Goal: Check status: Check status

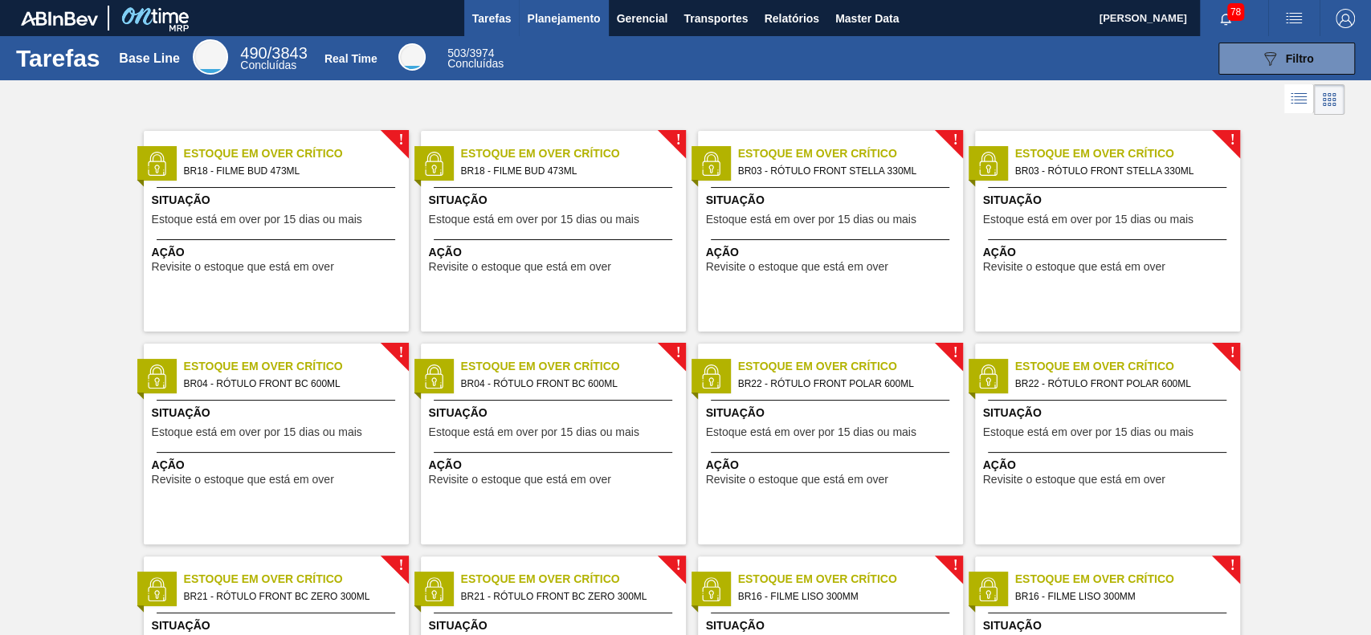
click at [574, 27] on span "Planejamento" at bounding box center [563, 18] width 73 height 19
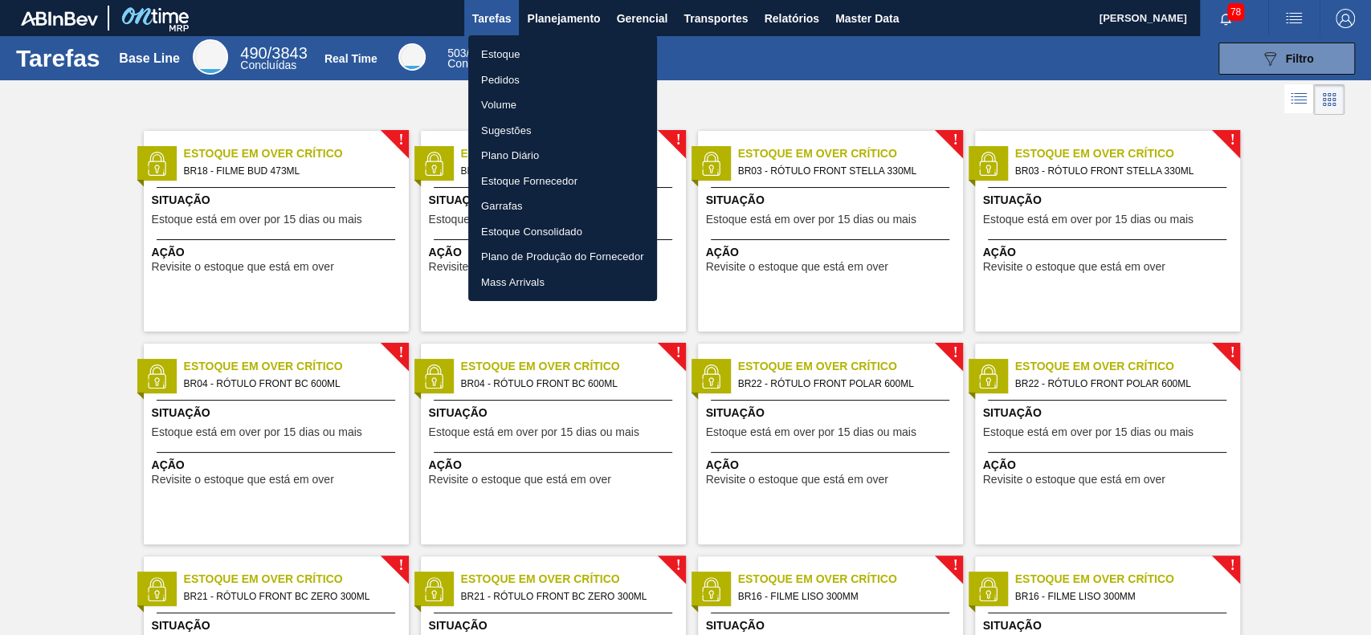
click at [853, 16] on div at bounding box center [685, 317] width 1371 height 635
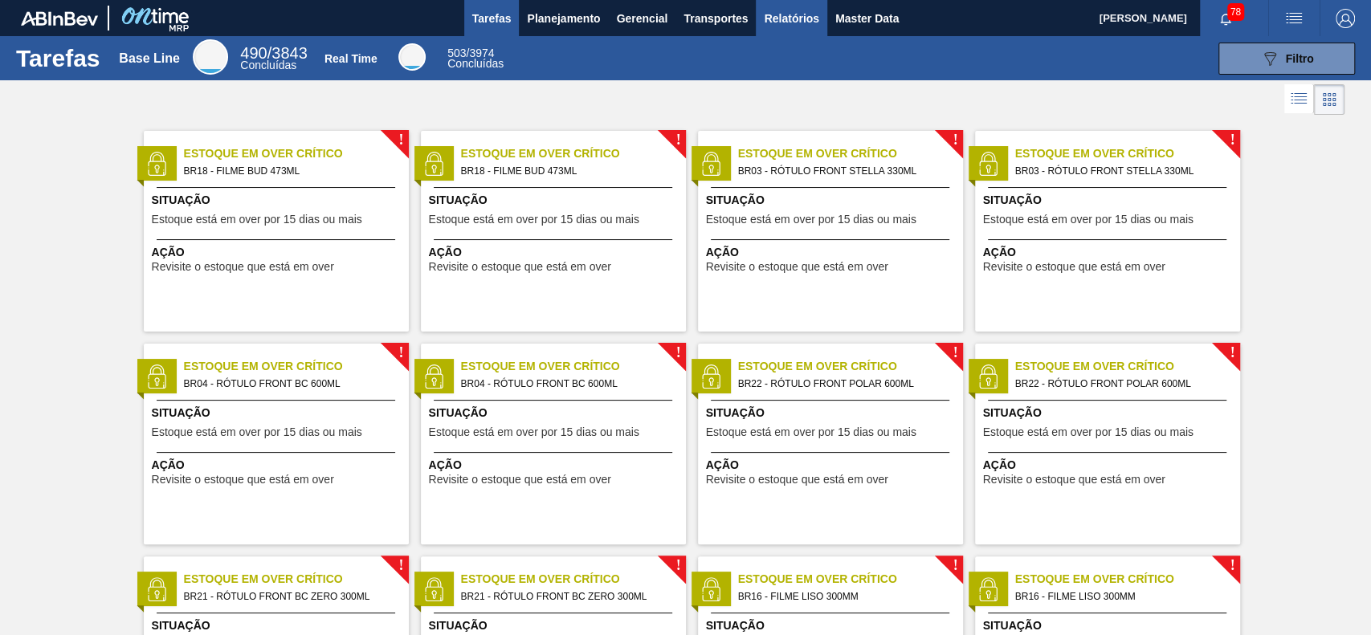
click at [784, 27] on span "Relatórios" at bounding box center [791, 18] width 55 height 19
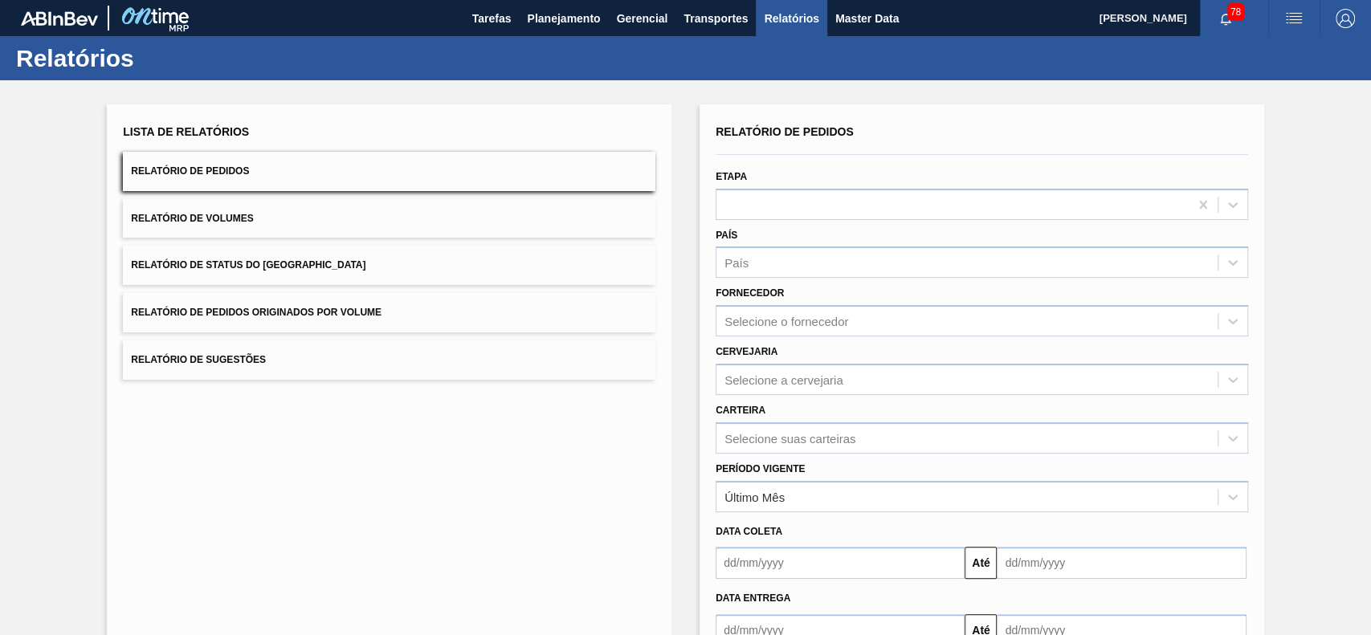
click at [308, 261] on span "Relatório de Status do Estoque" at bounding box center [248, 264] width 234 height 11
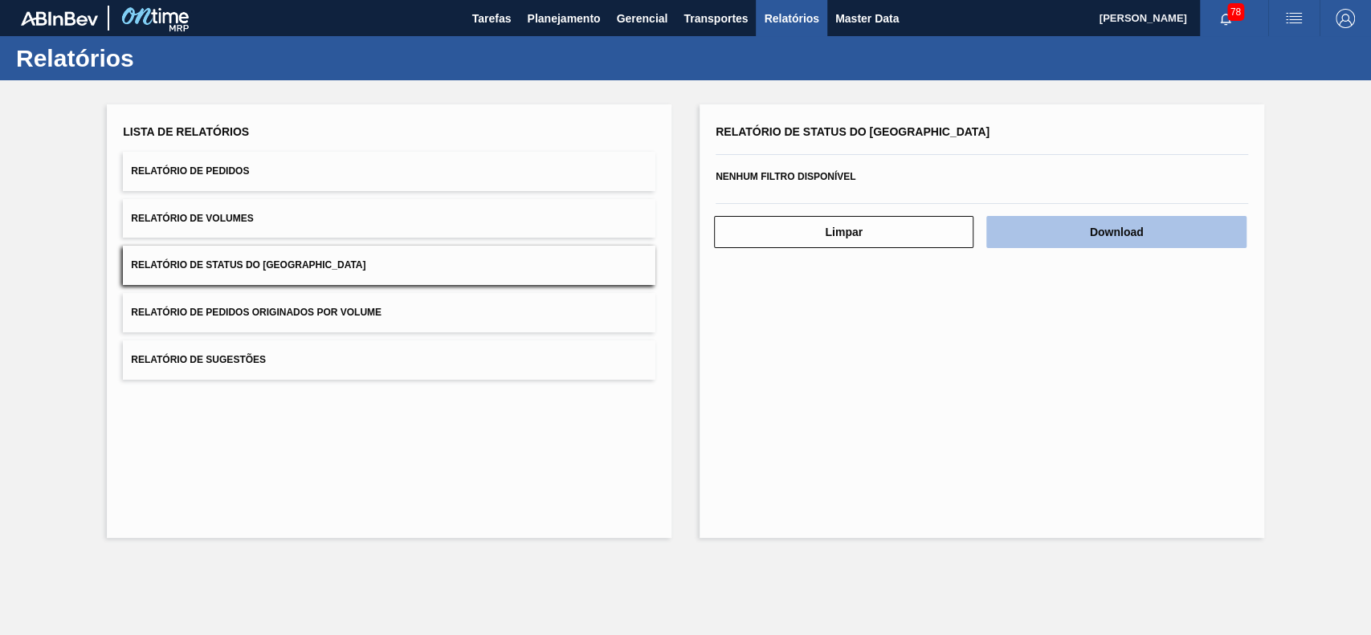
click at [1102, 233] on button "Download" at bounding box center [1115, 232] width 259 height 32
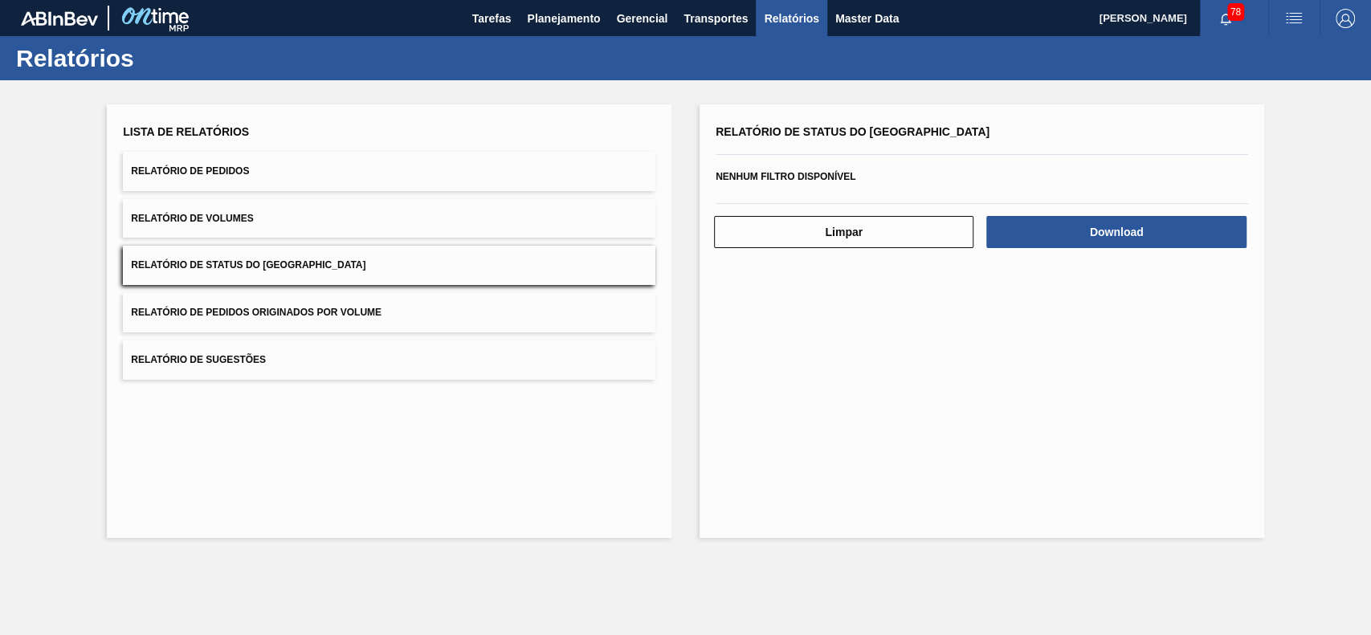
click at [204, 170] on span "Relatório de Pedidos" at bounding box center [190, 170] width 118 height 11
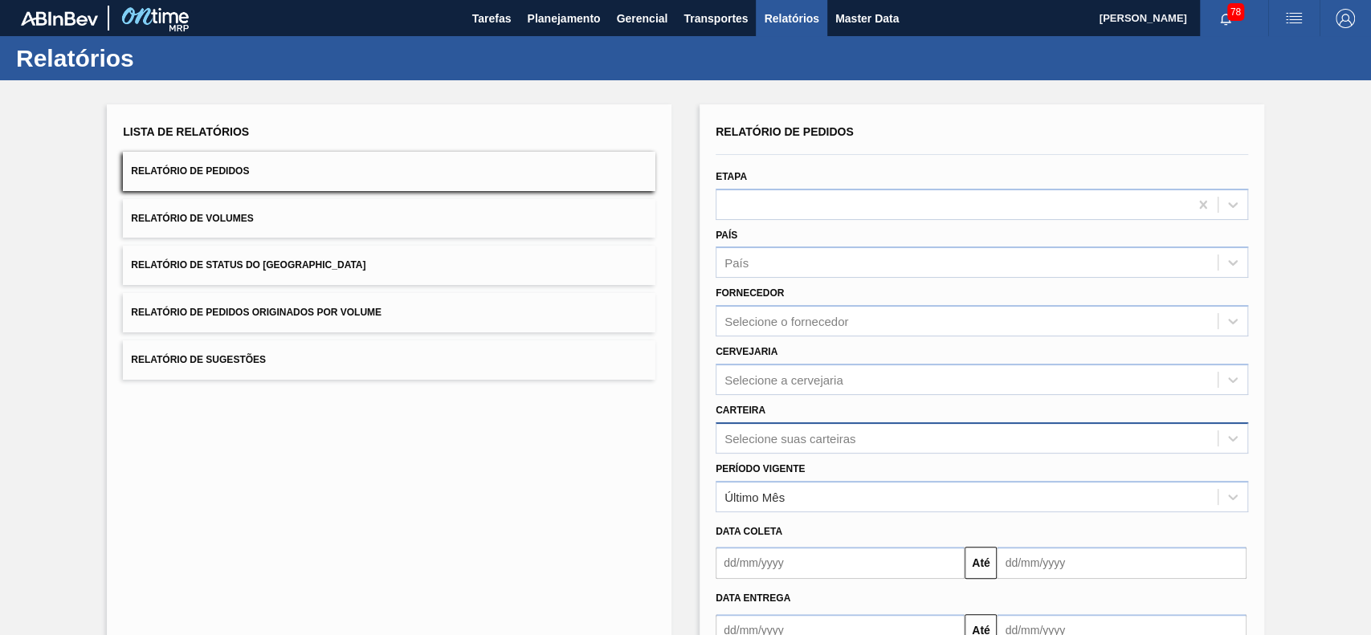
click at [842, 431] on div "Selecione suas carteiras" at bounding box center [981, 437] width 532 height 31
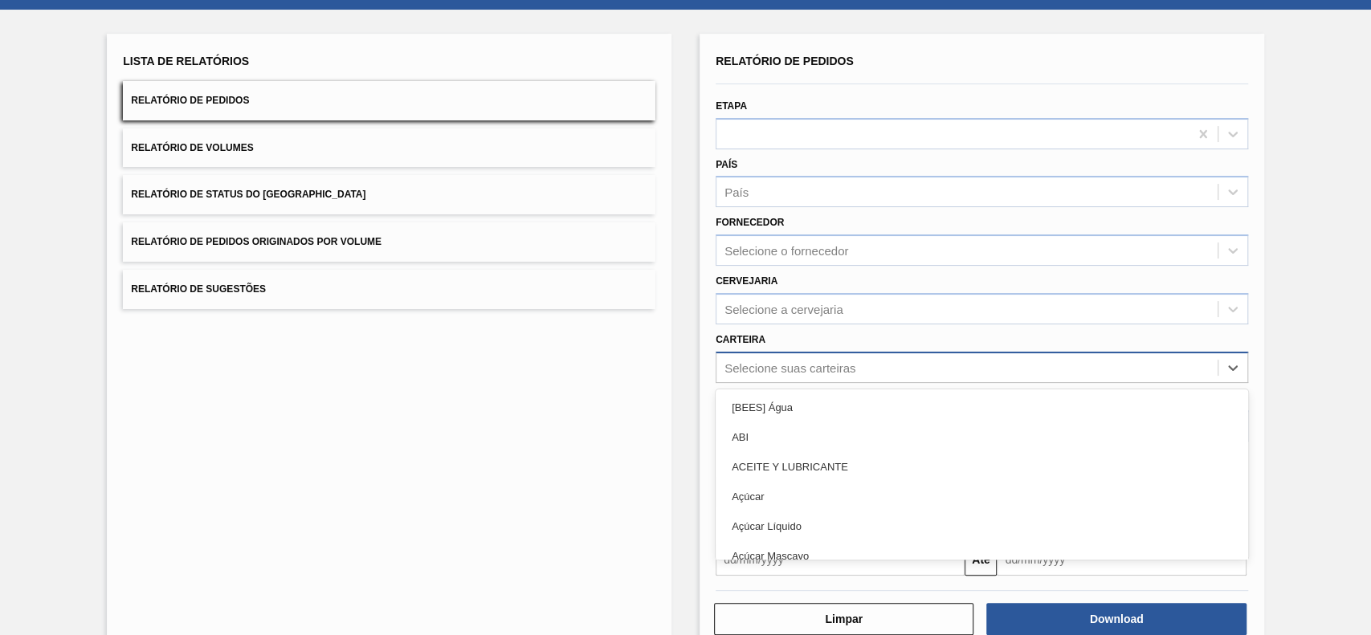
scroll to position [71, 0]
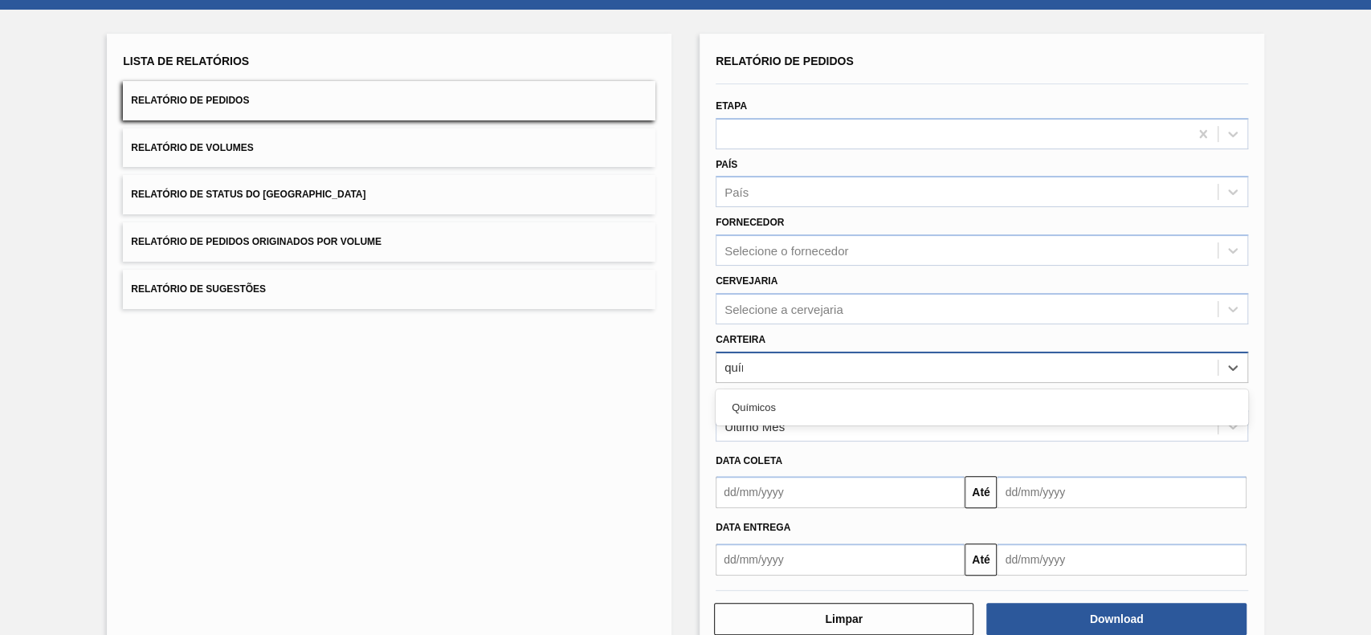
type input "quími"
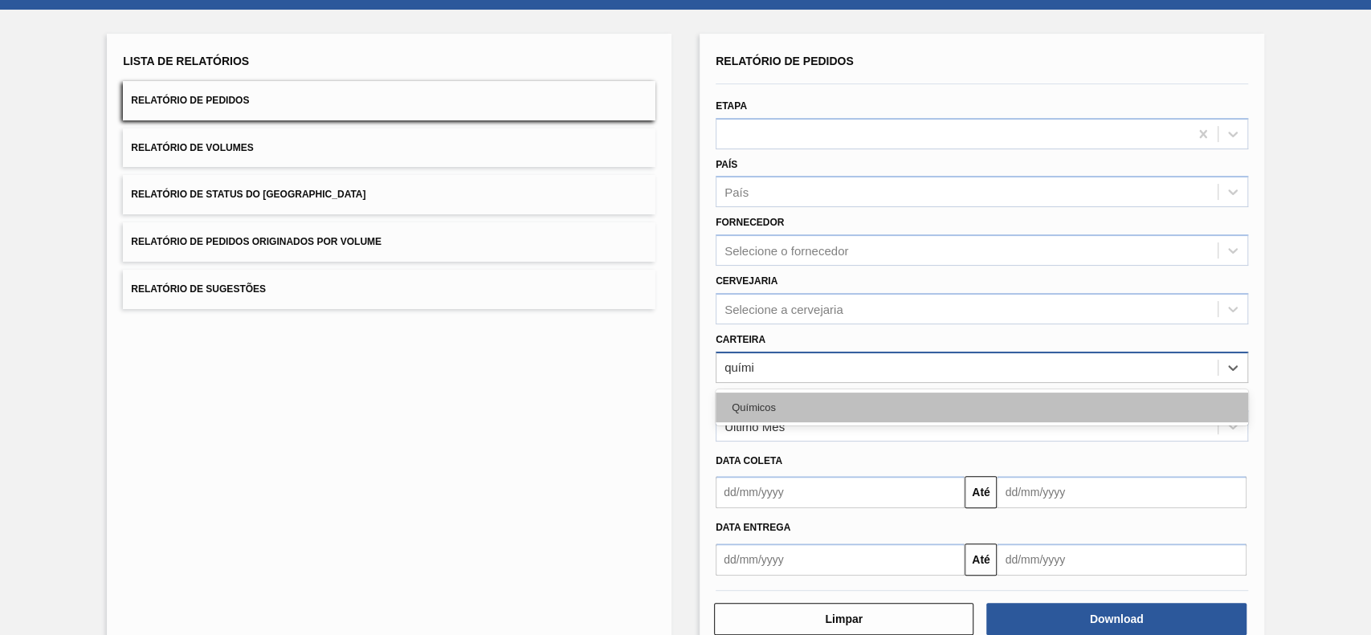
click at [958, 410] on div "Químicos" at bounding box center [981, 408] width 532 height 30
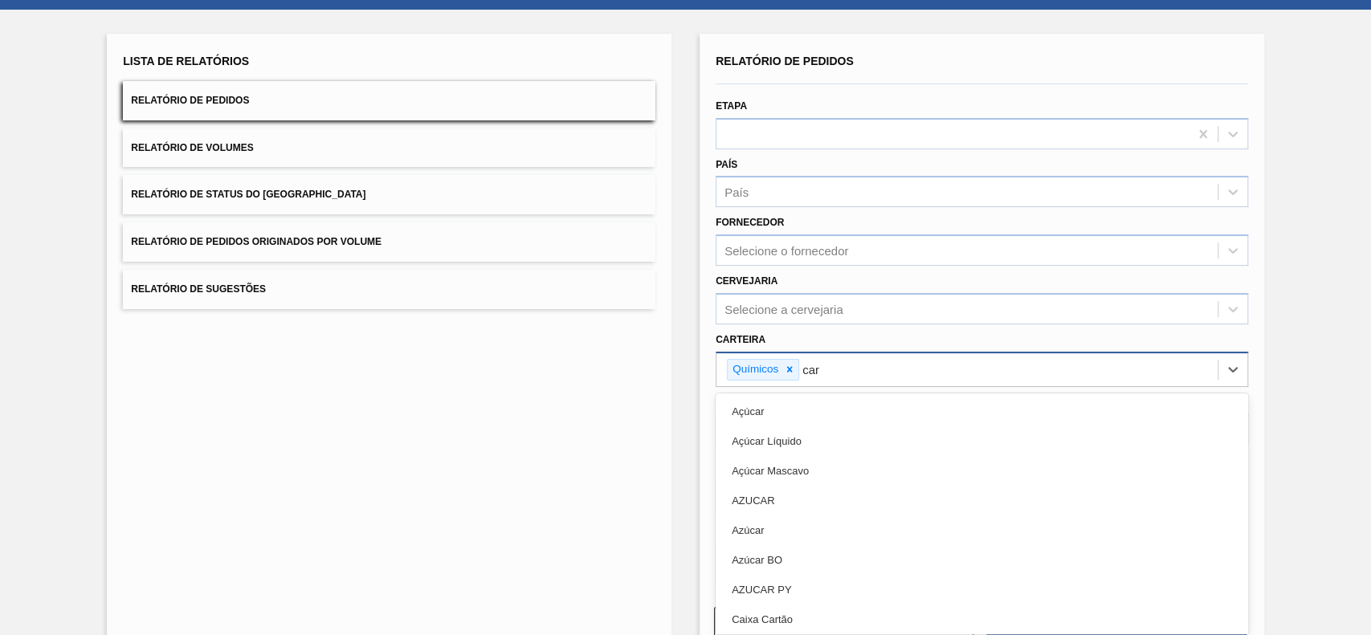
type input "carv"
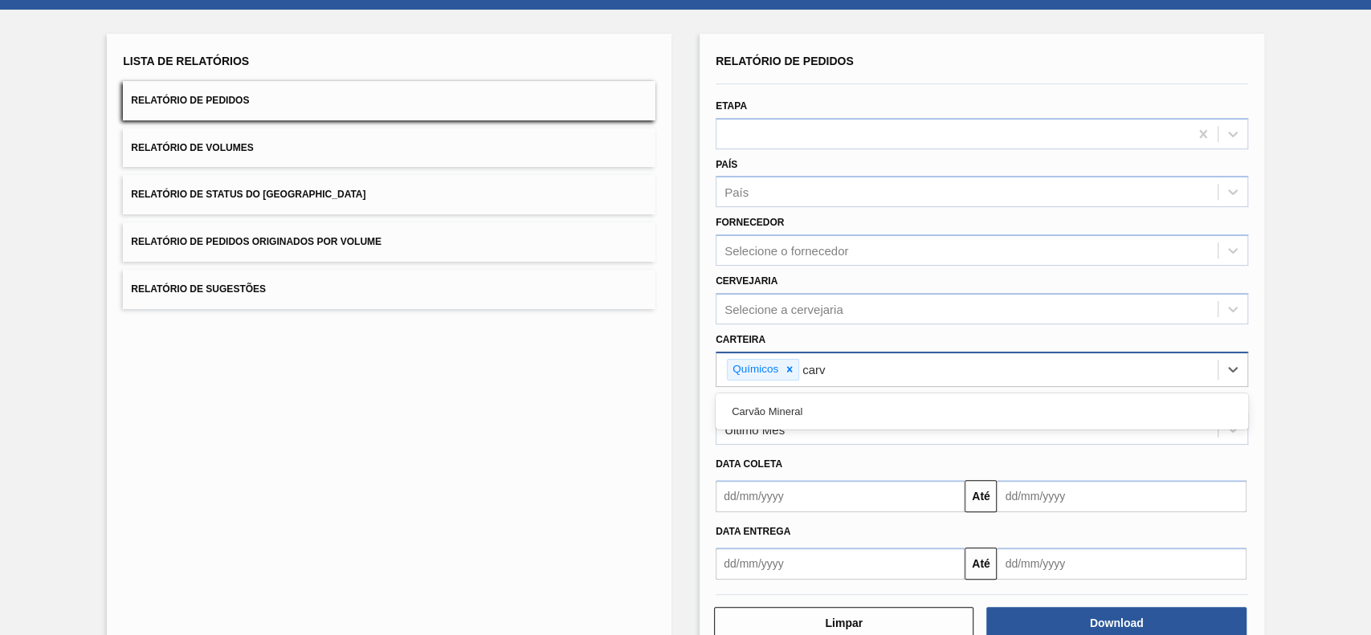
click at [958, 410] on div "Carvão Mineral" at bounding box center [981, 412] width 532 height 30
click at [931, 430] on div "Último Mês" at bounding box center [966, 429] width 501 height 23
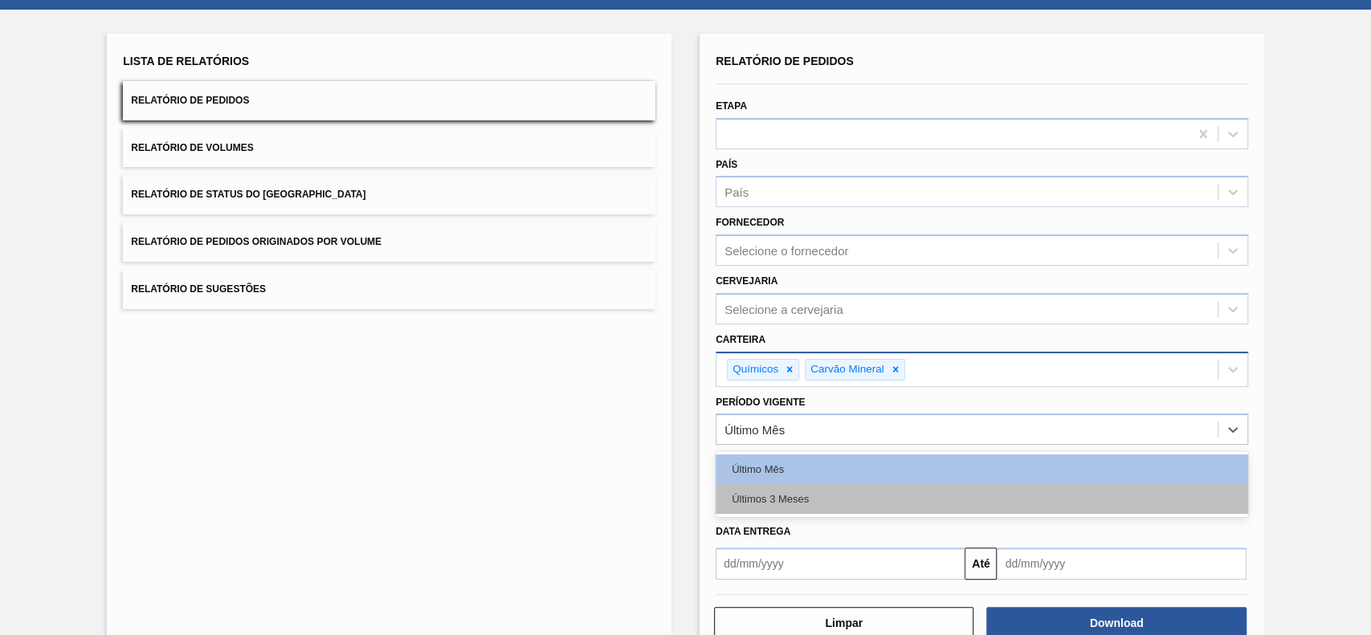
click at [817, 490] on div "Últimos 3 Meses" at bounding box center [981, 499] width 532 height 30
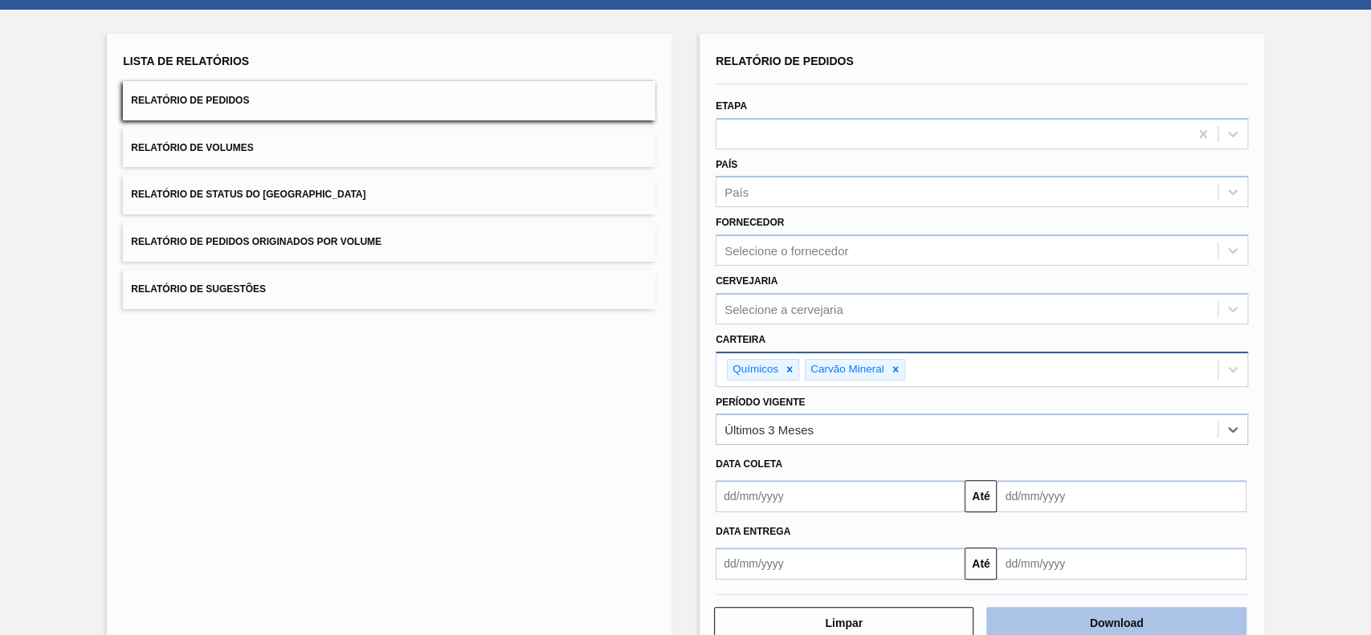
click at [1057, 621] on button "Download" at bounding box center [1115, 623] width 259 height 32
click at [467, 194] on button "Relatório de Status do Estoque" at bounding box center [389, 194] width 532 height 39
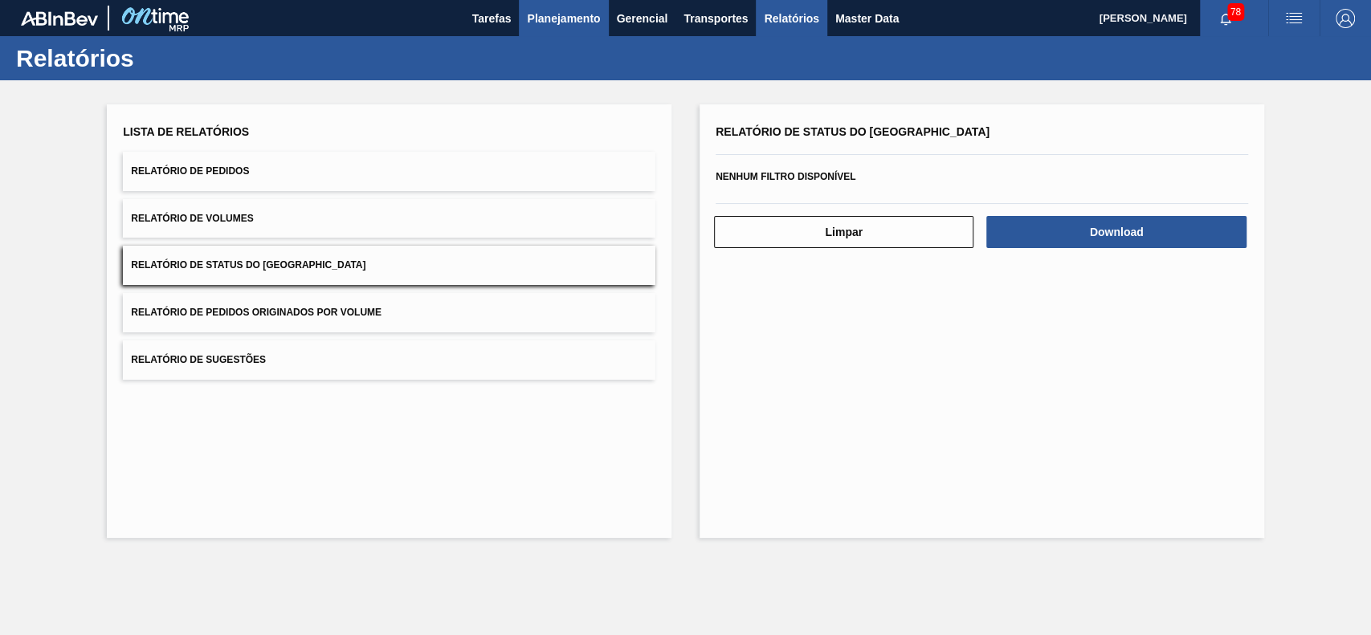
click at [566, 33] on button "Planejamento" at bounding box center [563, 18] width 89 height 36
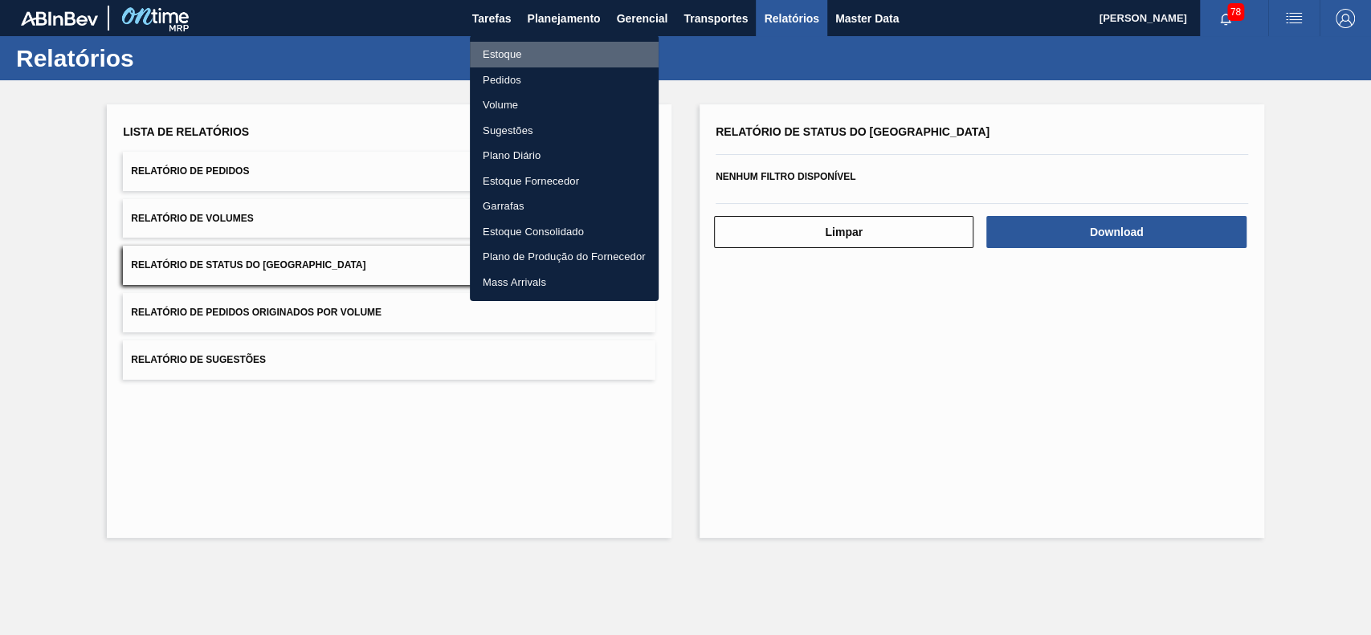
click at [542, 55] on li "Estoque" at bounding box center [564, 55] width 189 height 26
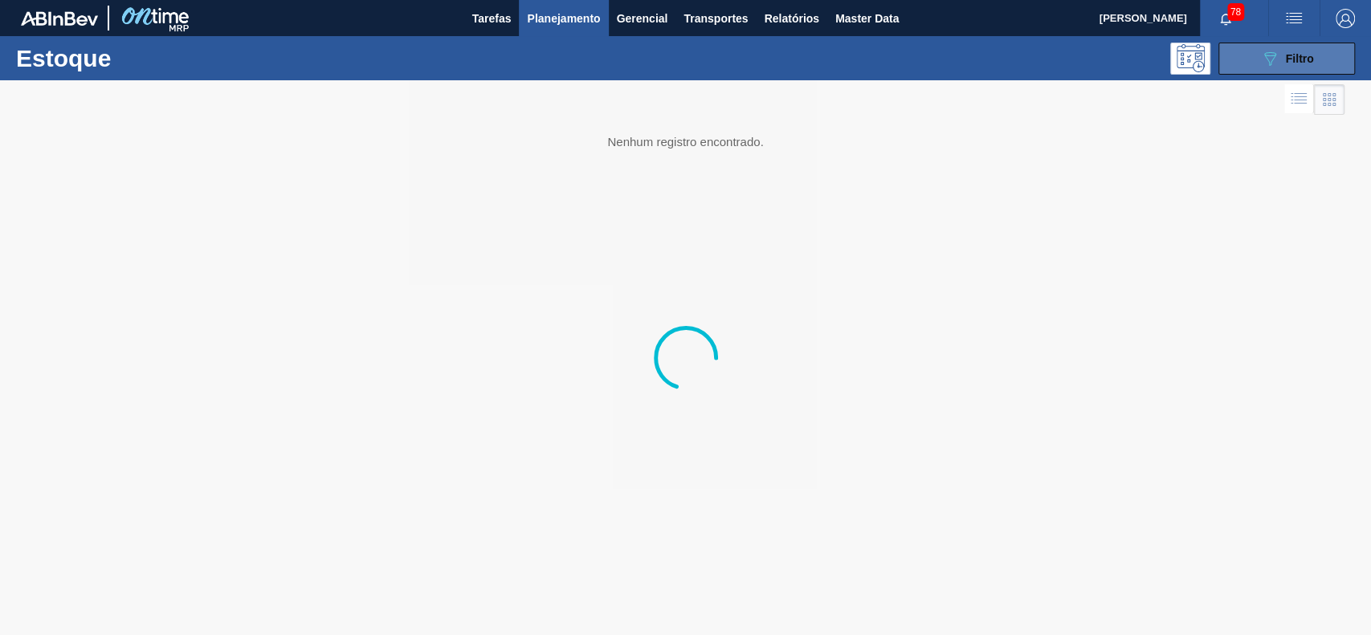
click at [1291, 55] on span "Filtro" at bounding box center [1299, 58] width 28 height 13
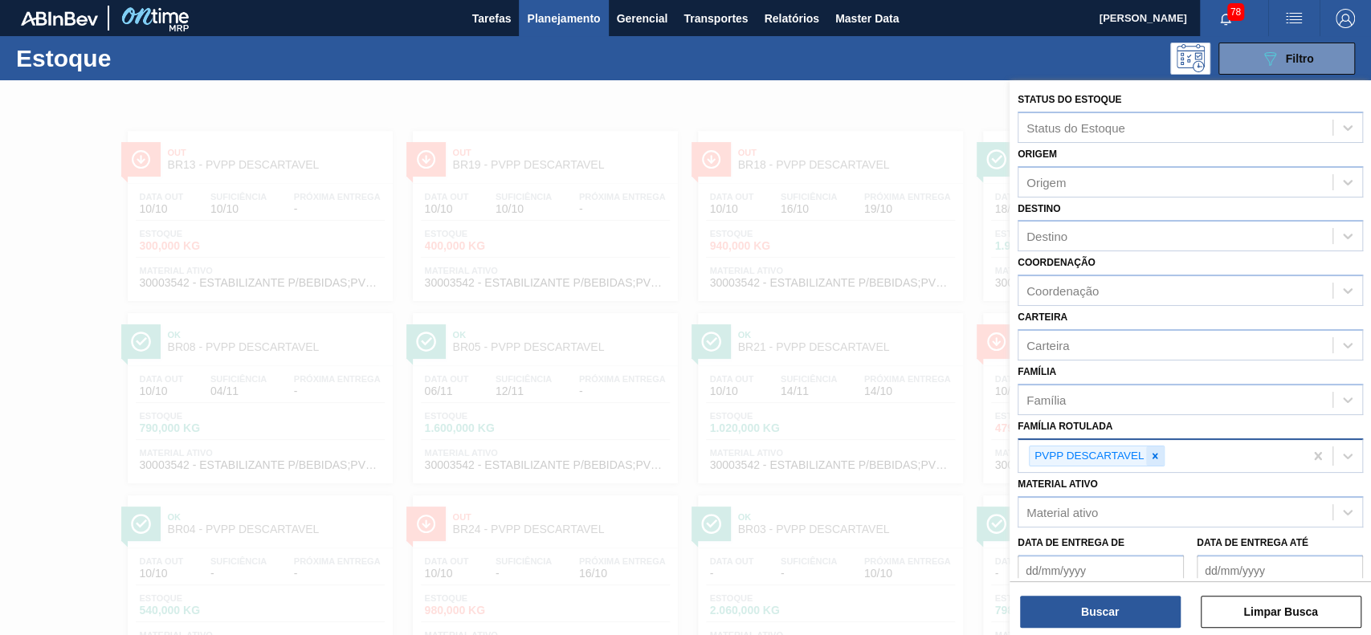
click at [1156, 453] on icon at bounding box center [1154, 455] width 11 height 11
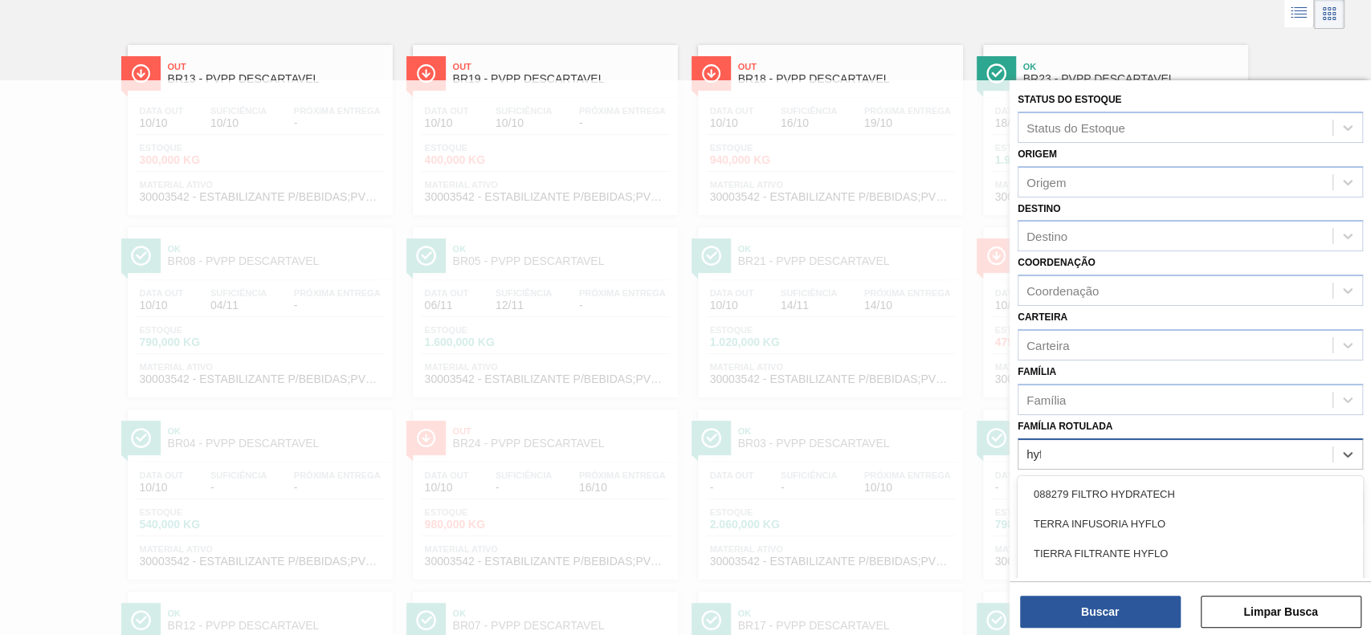
scroll to position [86, 0]
type Rotulada "hyflo"
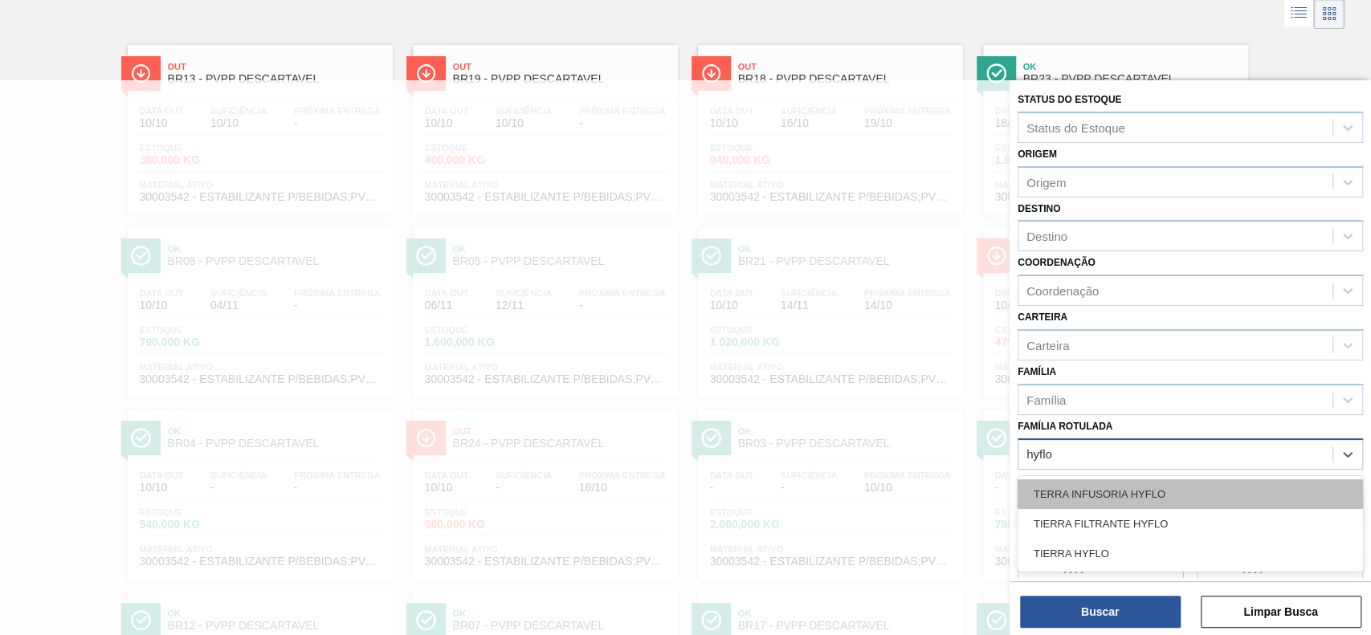
click at [1131, 496] on div "TERRA INFUSORIA HYFLO" at bounding box center [1189, 494] width 345 height 30
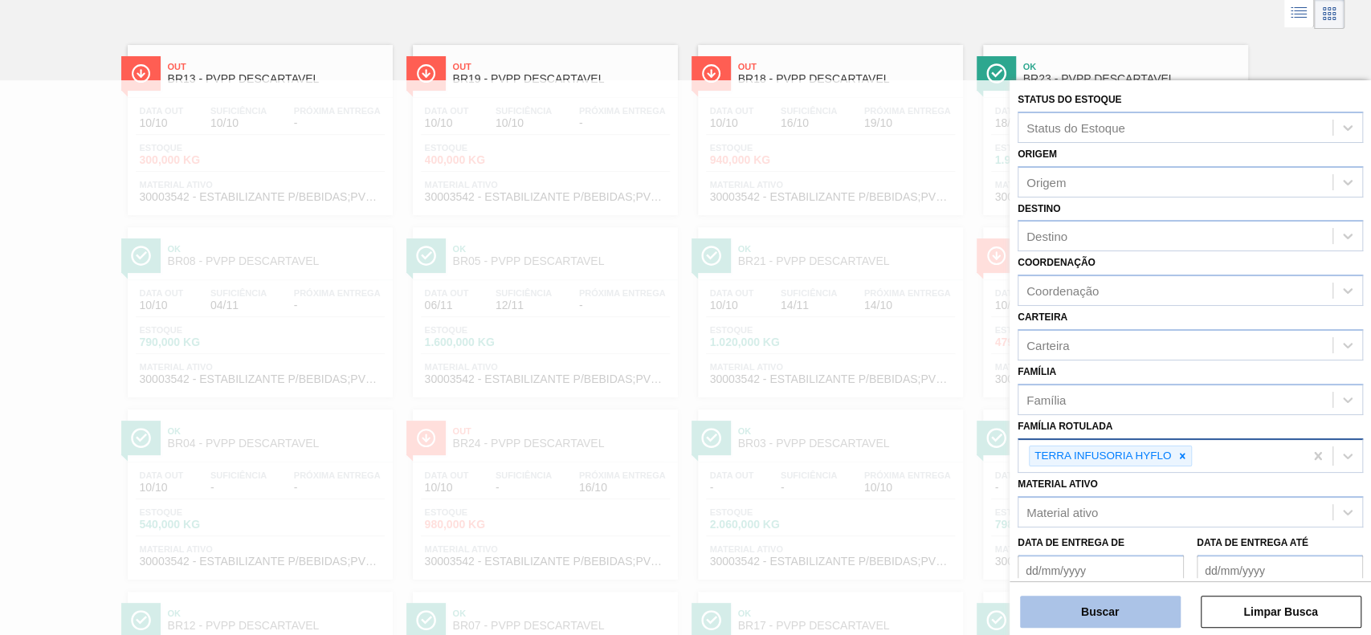
click at [1118, 614] on button "Buscar" at bounding box center [1100, 612] width 161 height 32
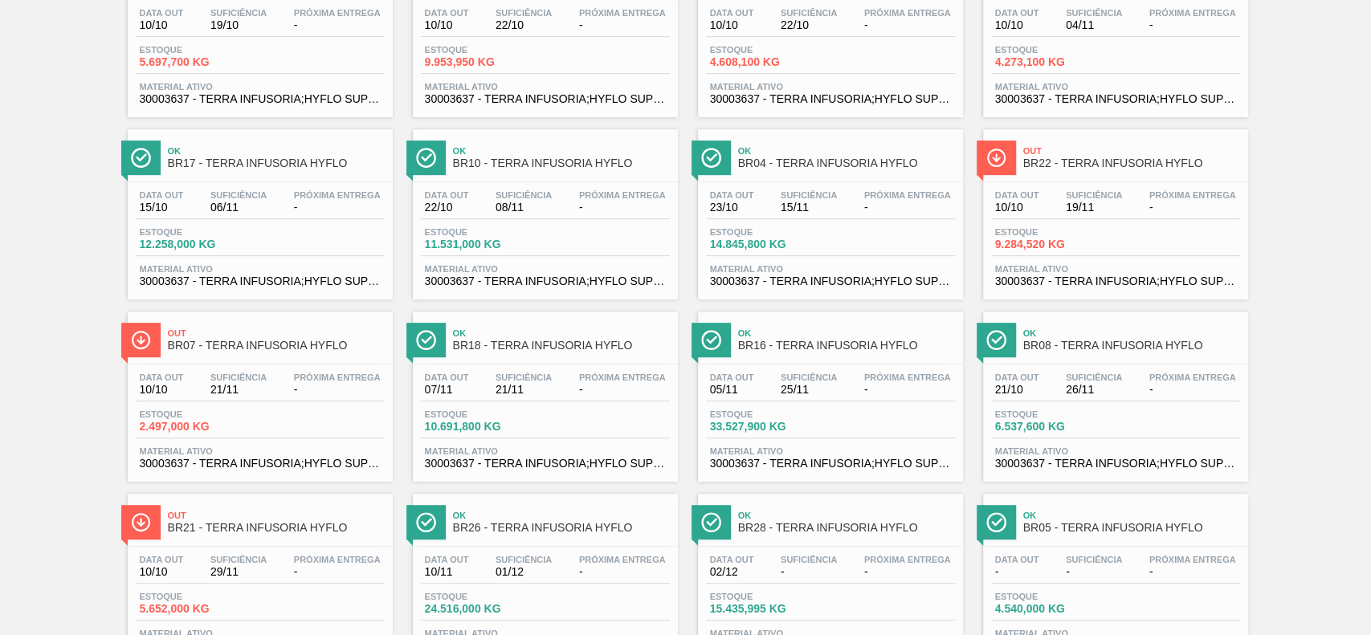
scroll to position [428, 0]
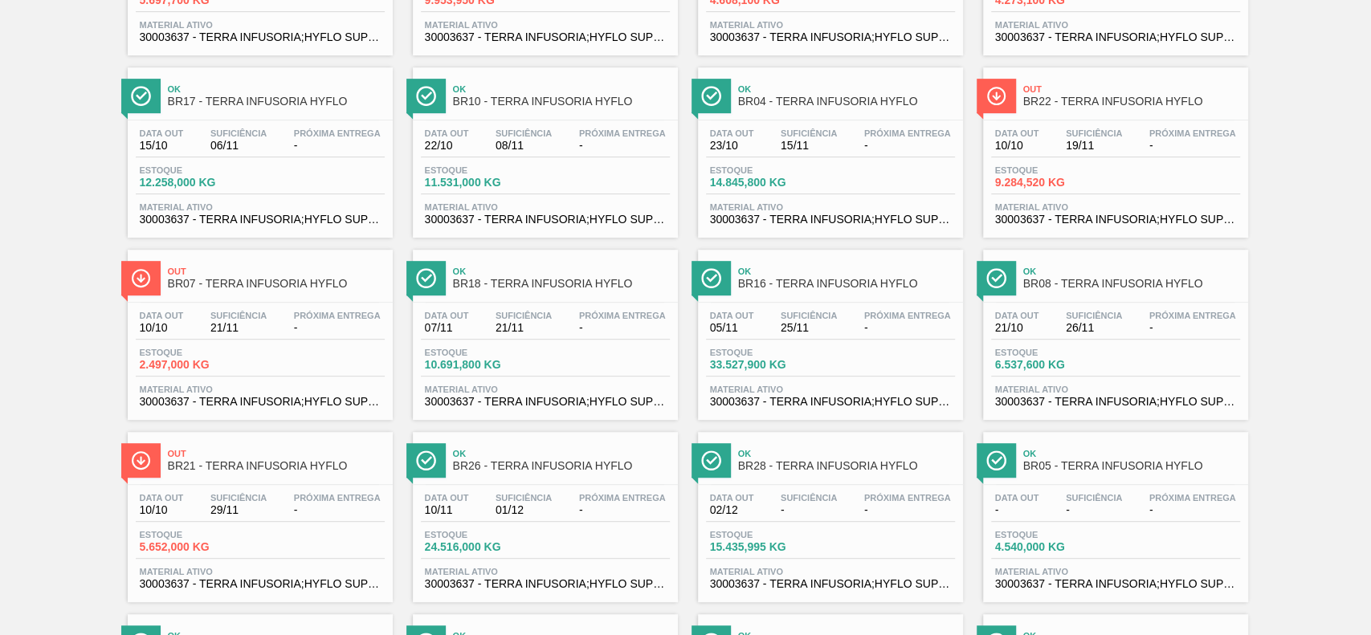
drag, startPoint x: 824, startPoint y: 348, endPoint x: 1355, endPoint y: 334, distance: 531.7
click at [1355, 334] on div "Out BR23 - TERRA INFUSORIA HYFLO Data out 10/10 Suficiência 10/10 Próxima Entre…" at bounding box center [685, 328] width 1371 height 1275
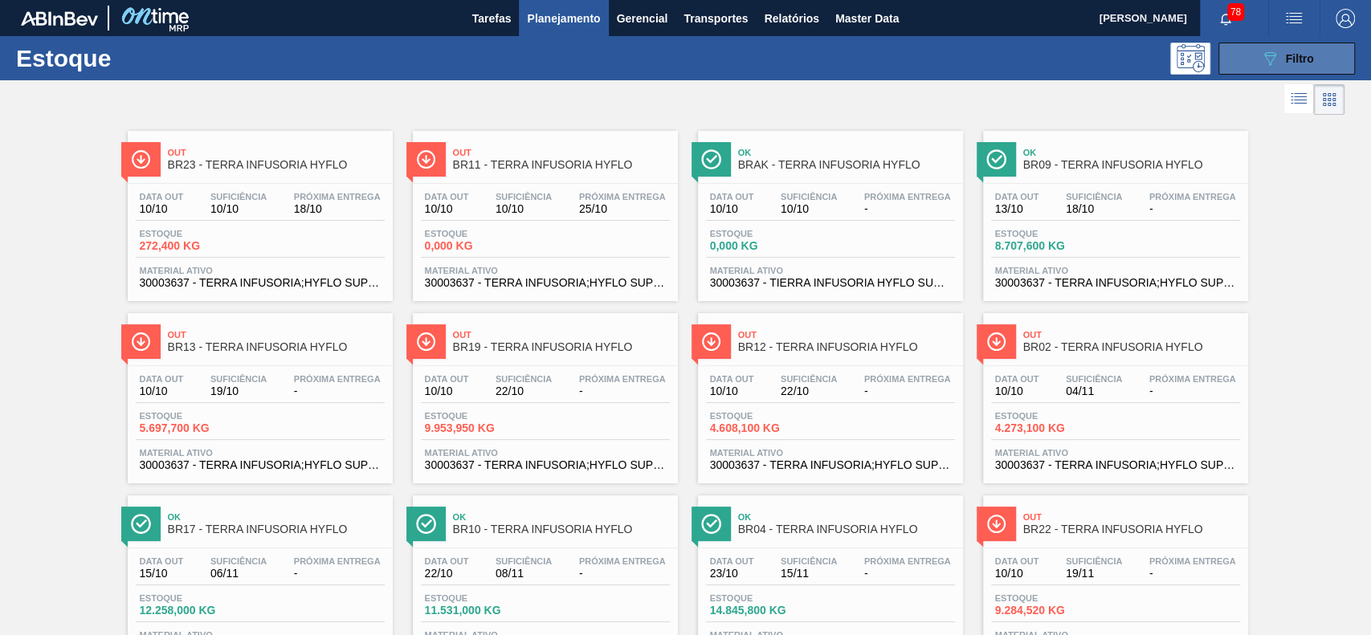
click at [1268, 61] on icon at bounding box center [1270, 59] width 12 height 14
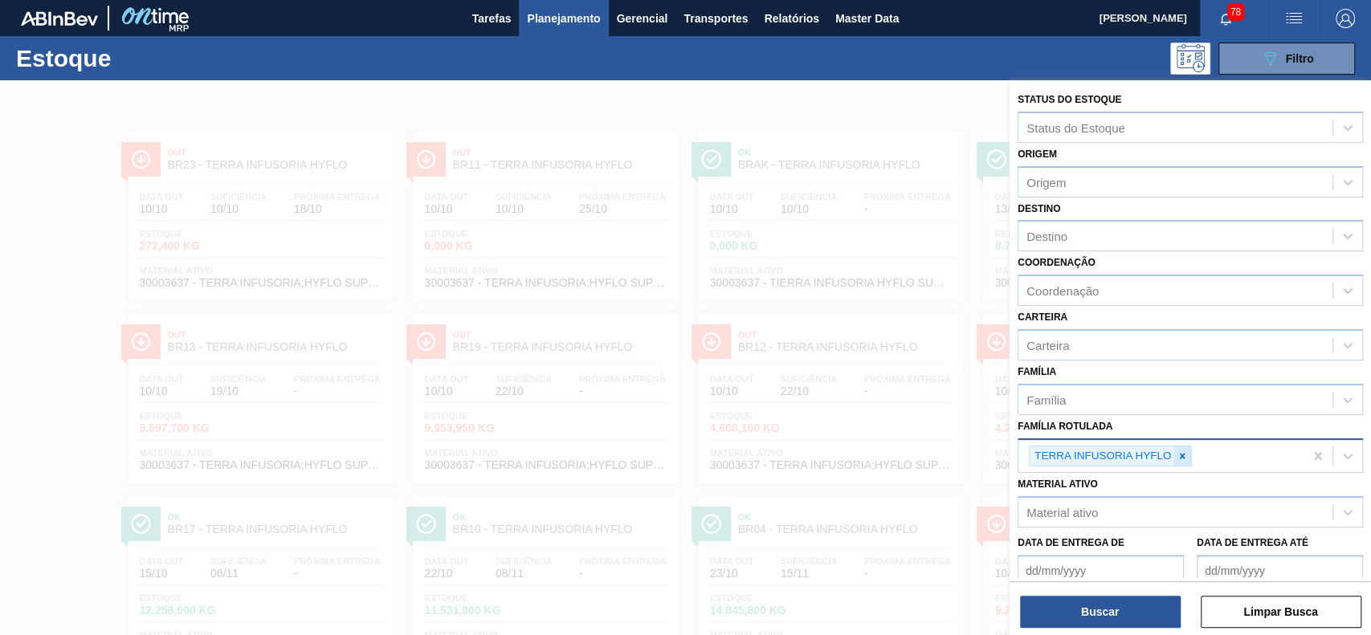
click at [1182, 453] on icon at bounding box center [1183, 456] width 6 height 6
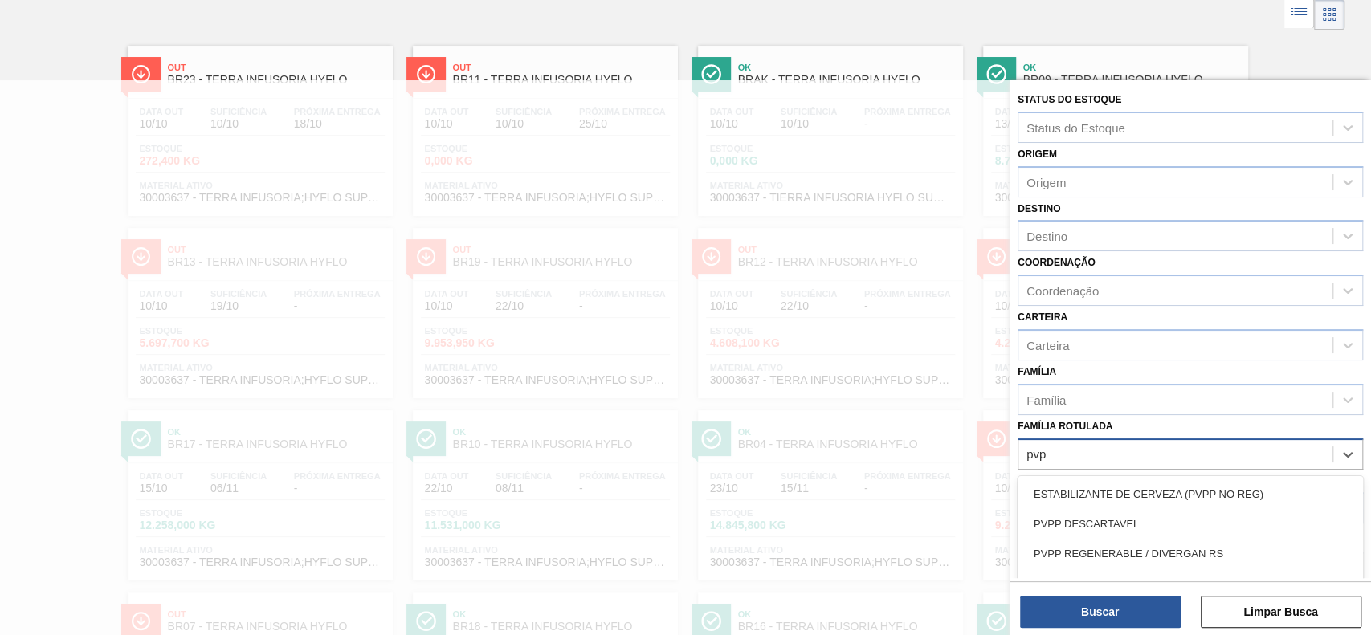
scroll to position [86, 0]
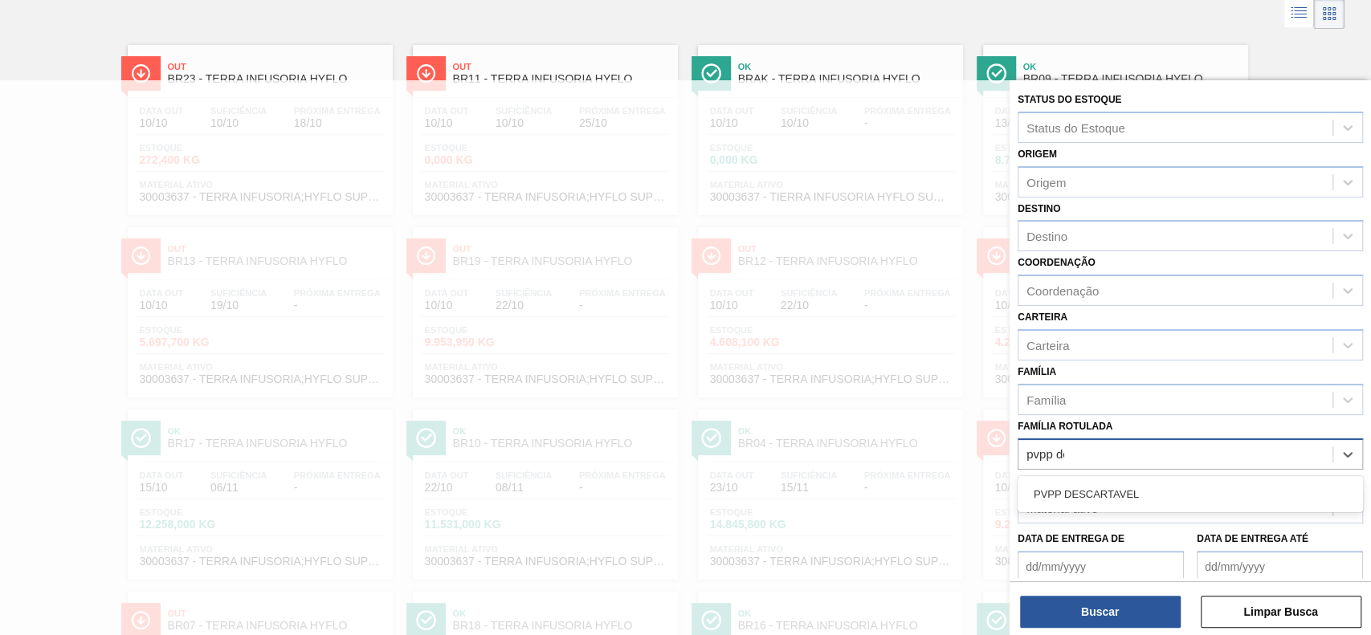
type Rotulada "pvpp des"
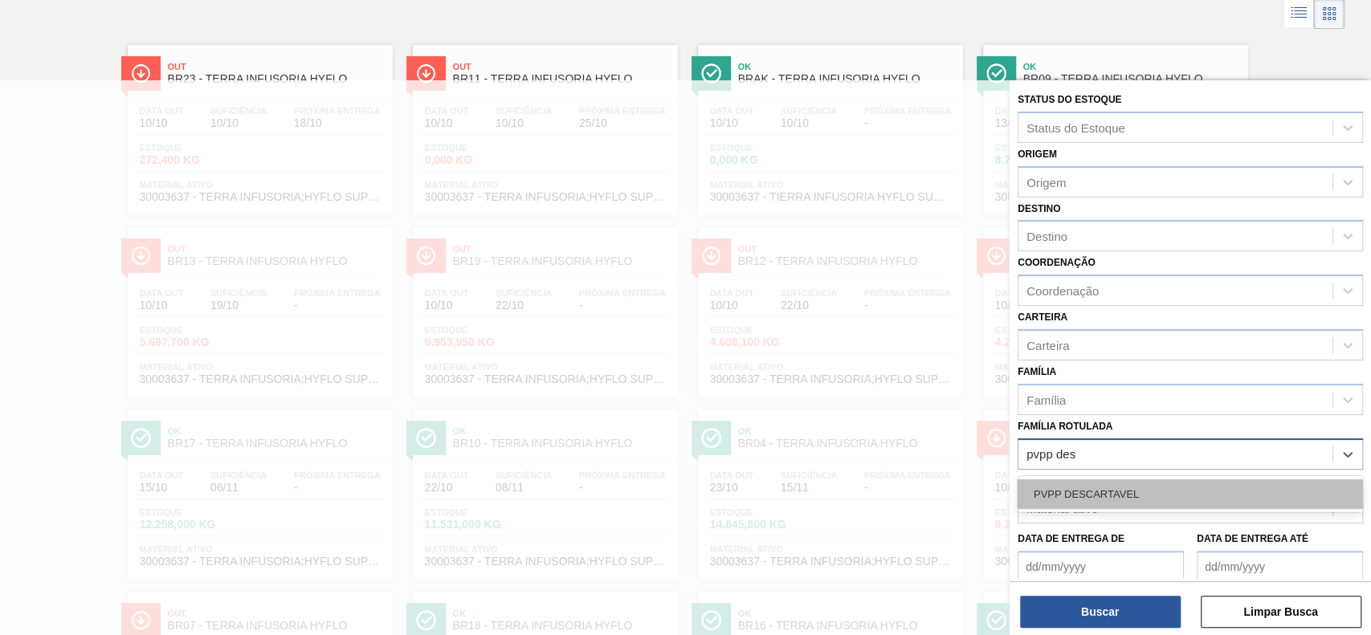
click at [1171, 485] on div "PVPP DESCARTAVEL" at bounding box center [1189, 494] width 345 height 30
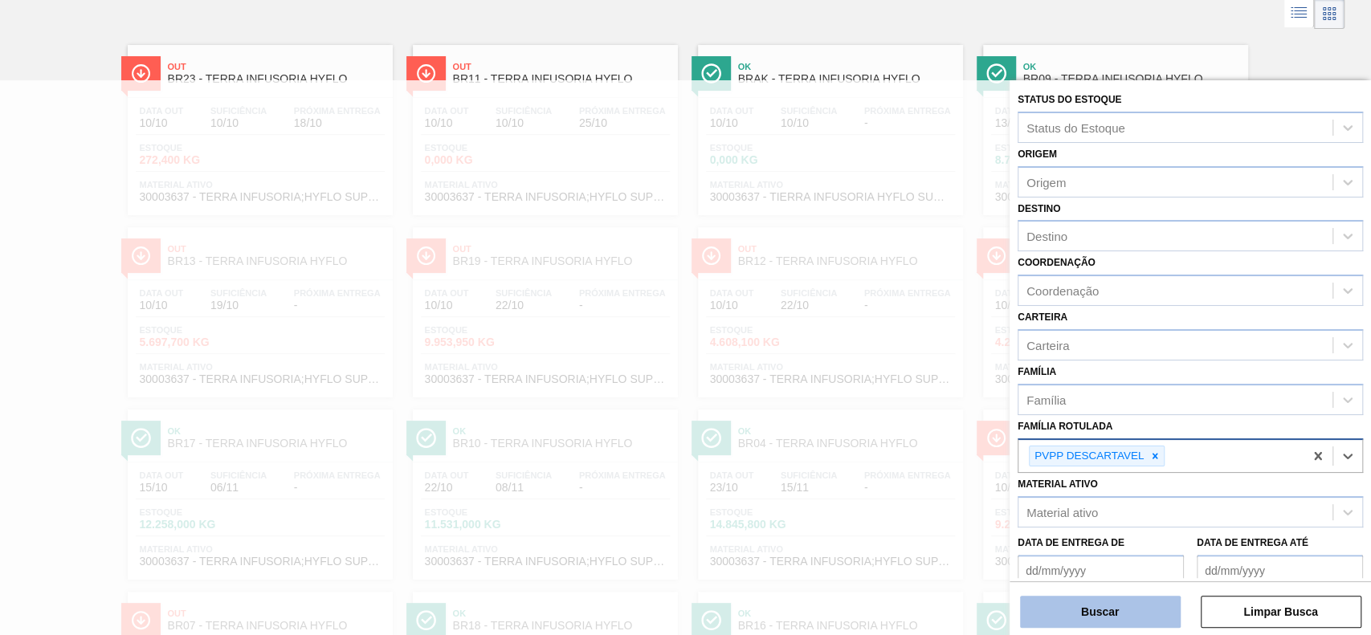
click at [1108, 613] on button "Buscar" at bounding box center [1100, 612] width 161 height 32
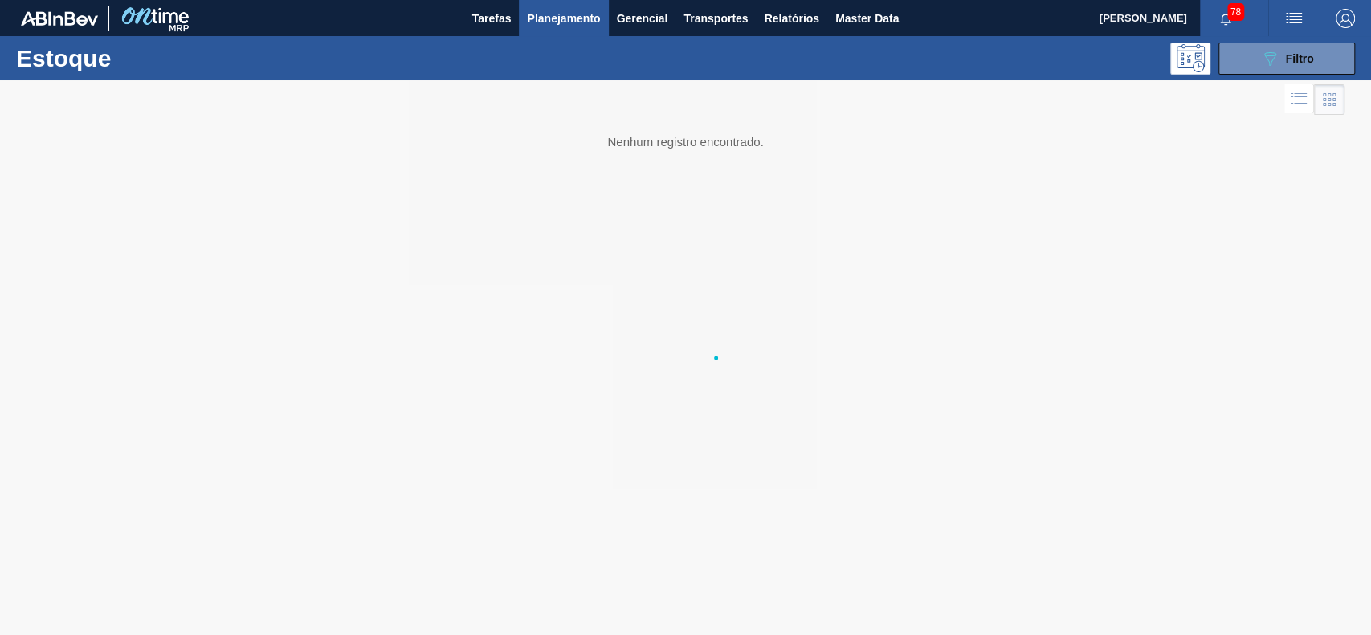
scroll to position [0, 0]
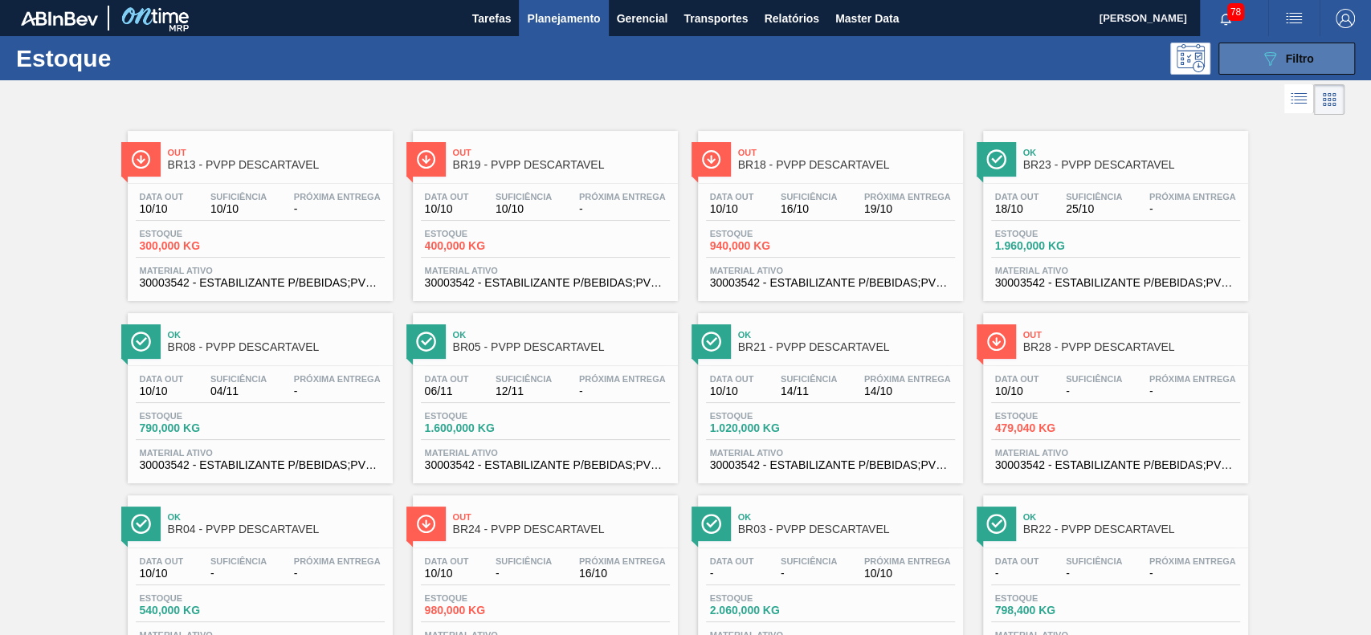
click at [1276, 47] on button "089F7B8B-B2A5-4AFE-B5C0-19BA573D28AC Filtro" at bounding box center [1286, 59] width 136 height 32
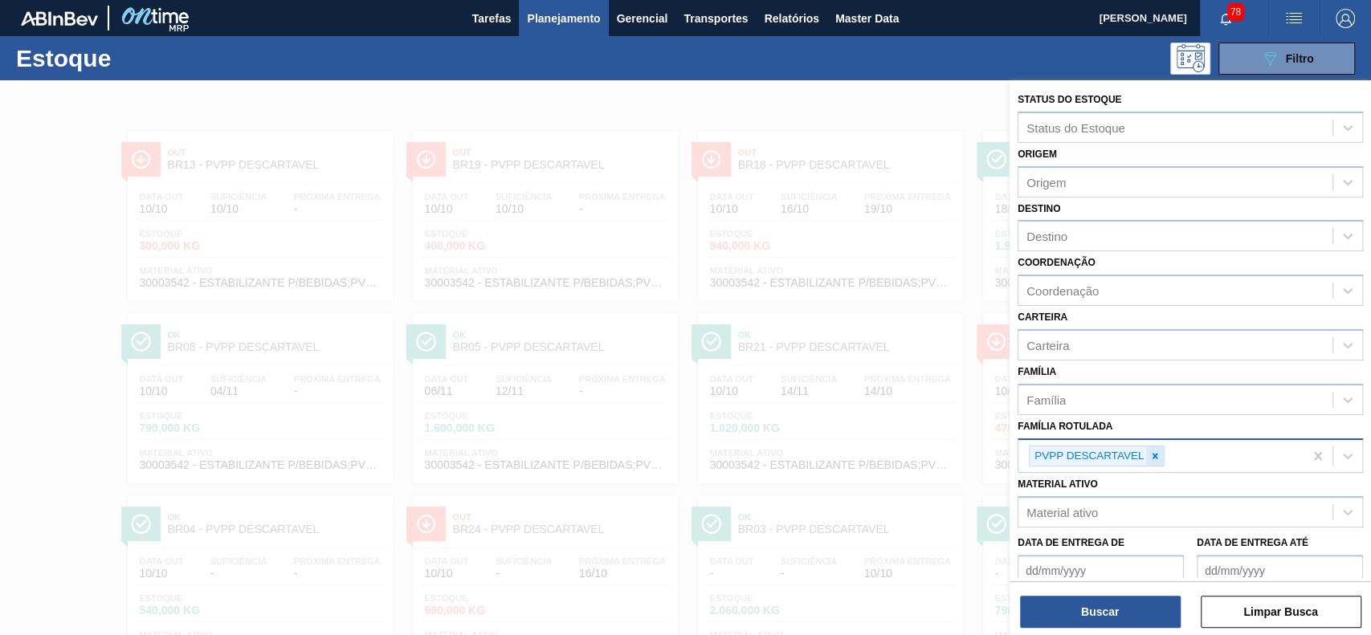
click at [1154, 451] on icon at bounding box center [1154, 455] width 11 height 11
click at [593, 13] on span "Planejamento" at bounding box center [563, 18] width 73 height 19
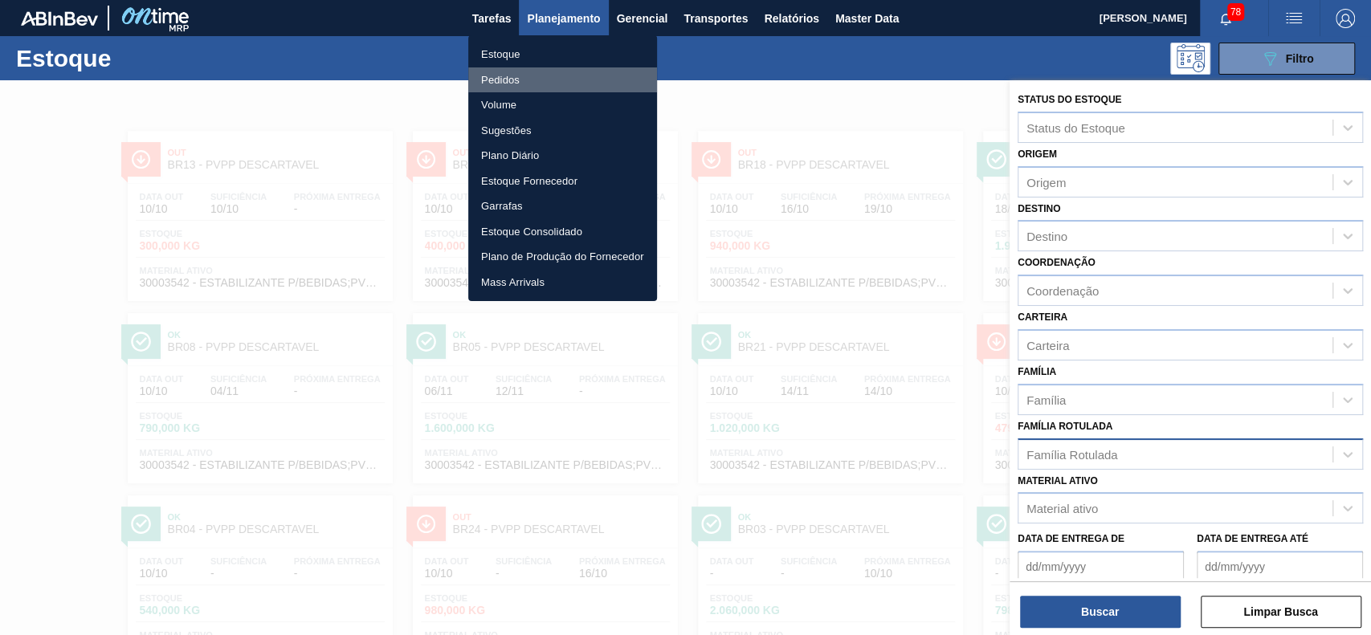
click at [526, 78] on li "Pedidos" at bounding box center [562, 80] width 189 height 26
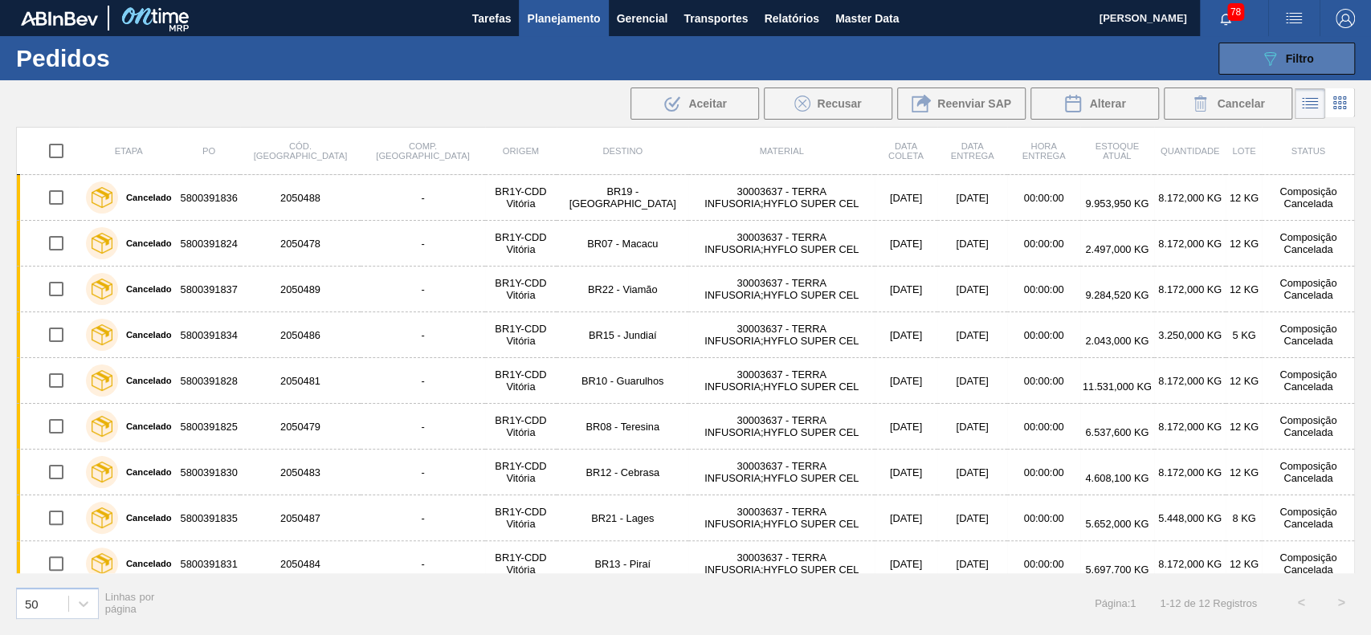
click at [1245, 51] on button "089F7B8B-B2A5-4AFE-B5C0-19BA573D28AC Filtro" at bounding box center [1286, 59] width 136 height 32
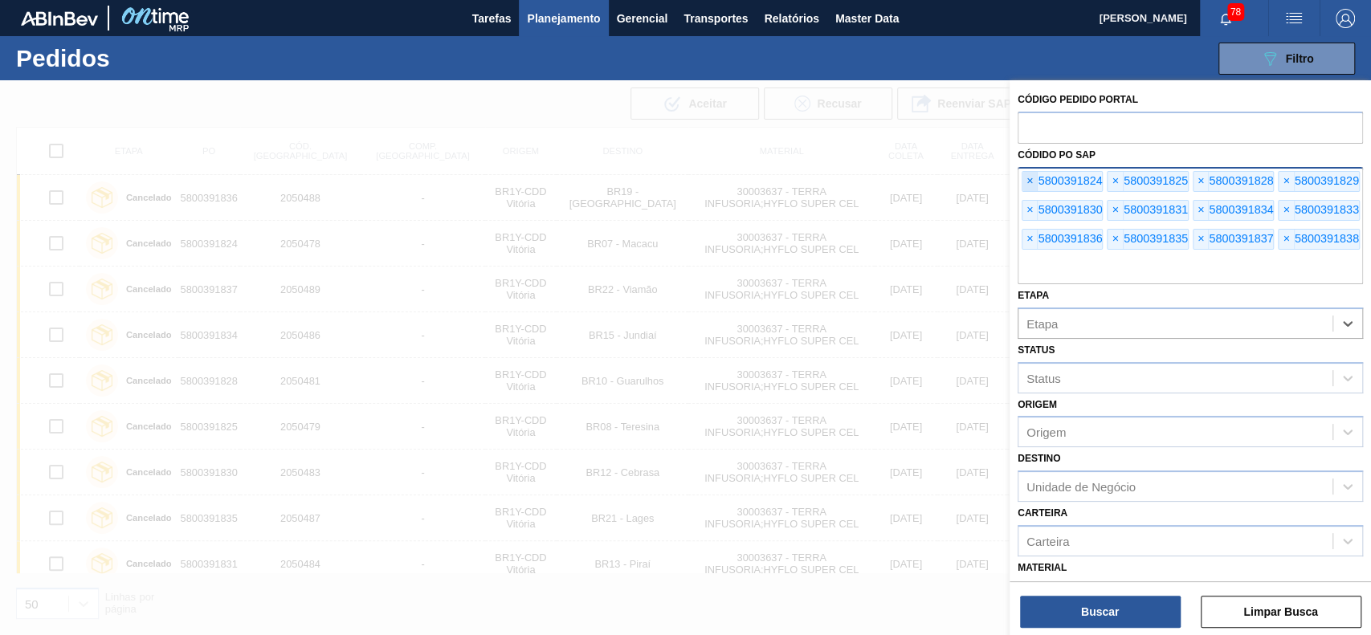
click at [1029, 181] on span "×" at bounding box center [1029, 181] width 15 height 19
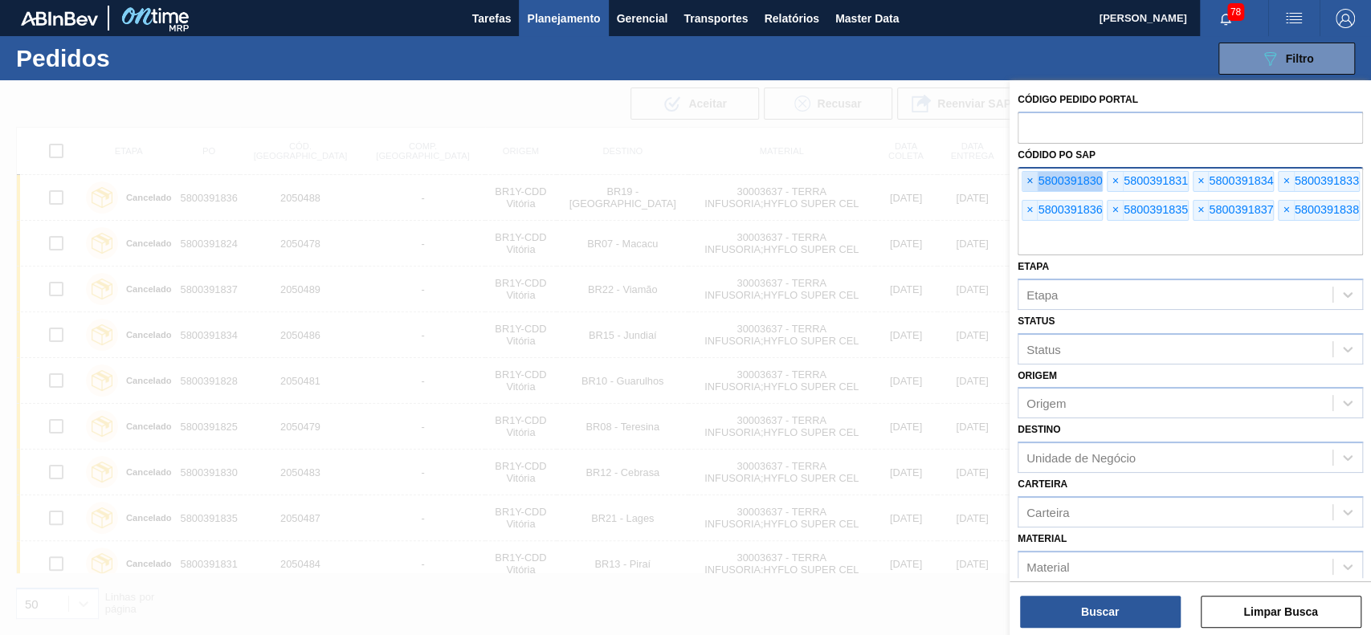
click at [1029, 181] on span "×" at bounding box center [1029, 181] width 15 height 19
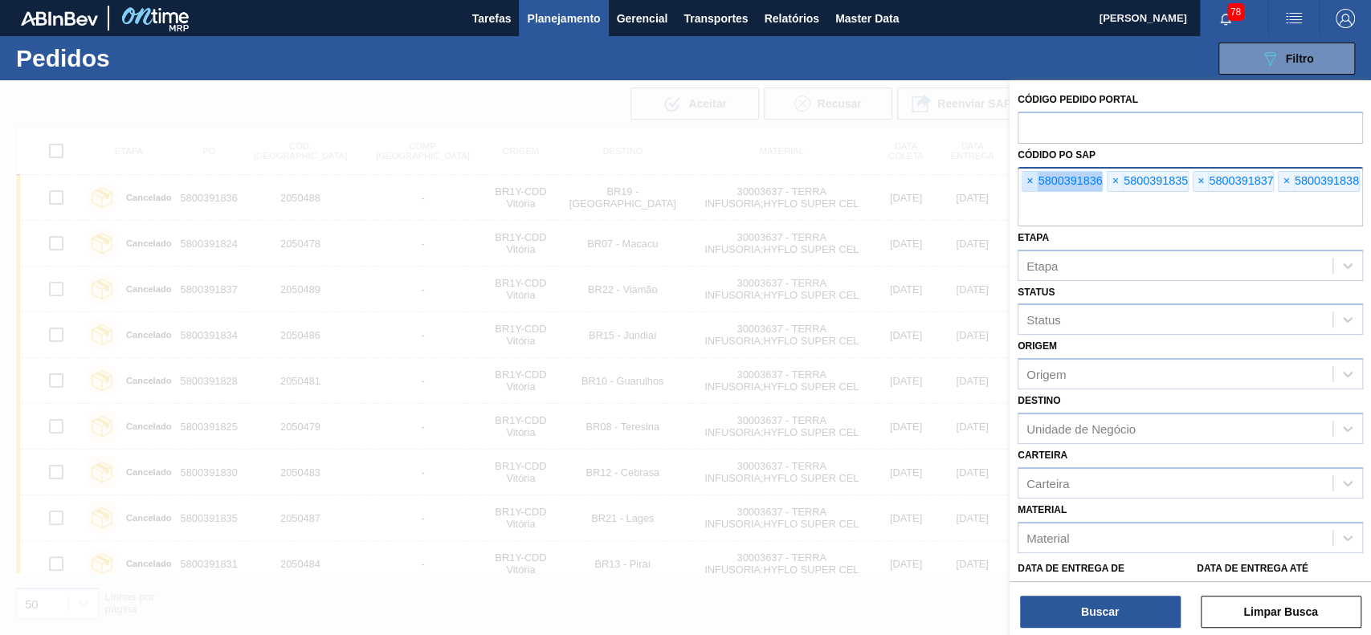
click at [1029, 181] on span "×" at bounding box center [1029, 181] width 15 height 19
click at [1029, 196] on input "text" at bounding box center [1189, 211] width 345 height 31
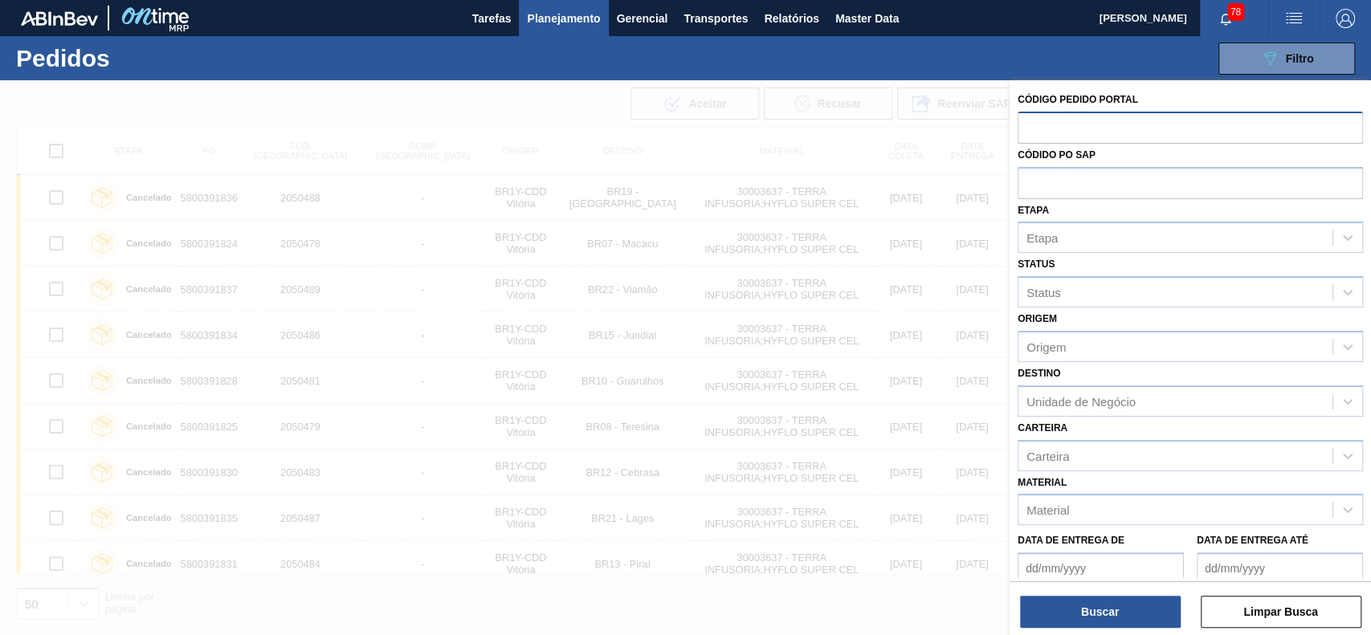
drag, startPoint x: 1029, startPoint y: 181, endPoint x: 1060, endPoint y: 112, distance: 75.5
click at [1060, 112] on div "Código Pedido Portal Códido PO SAP Etapa Etapa Status Status Origem Origem Dest…" at bounding box center [1189, 379] width 361 height 599
click at [1060, 112] on input "text" at bounding box center [1189, 127] width 345 height 31
paste input "2052438"
type input "2052438"
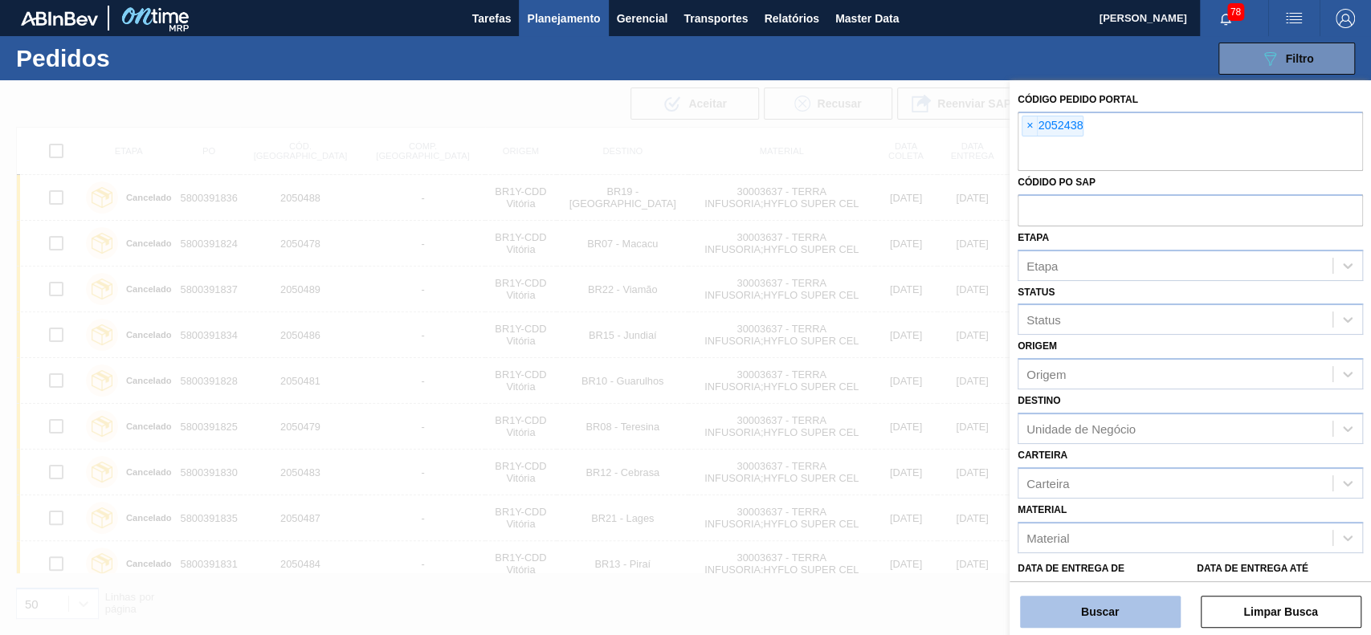
click at [1104, 614] on button "Buscar" at bounding box center [1100, 612] width 161 height 32
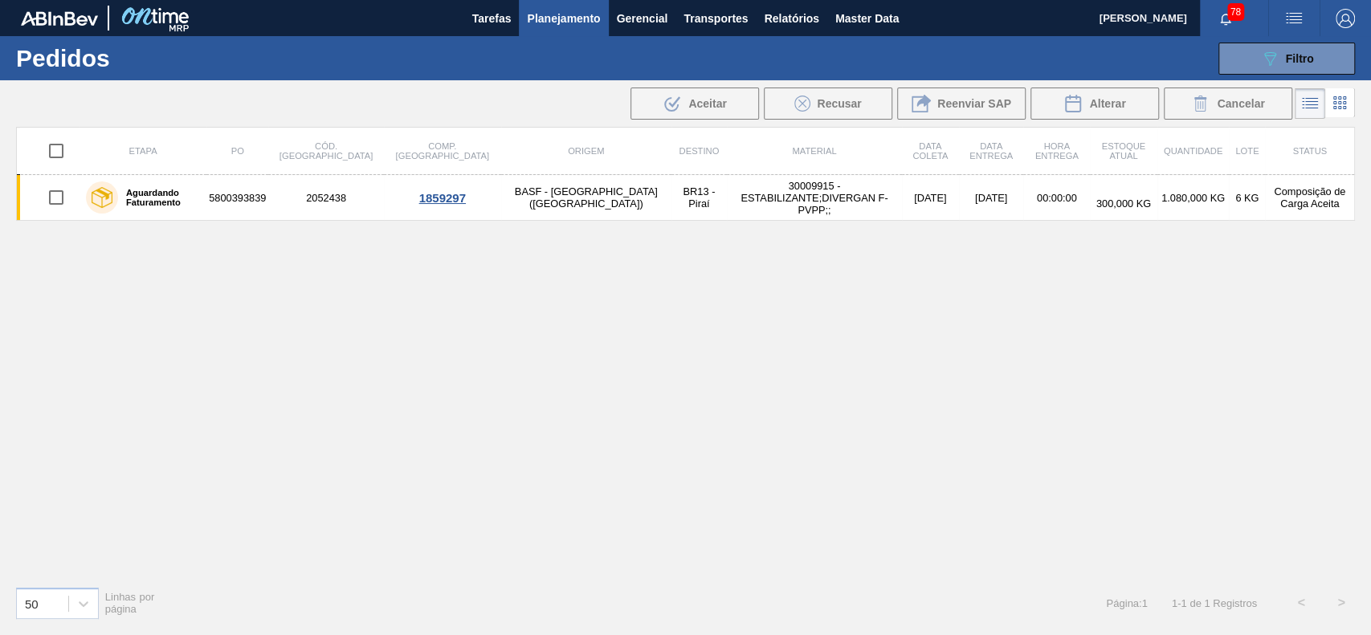
click at [1334, 105] on icon at bounding box center [1339, 102] width 19 height 19
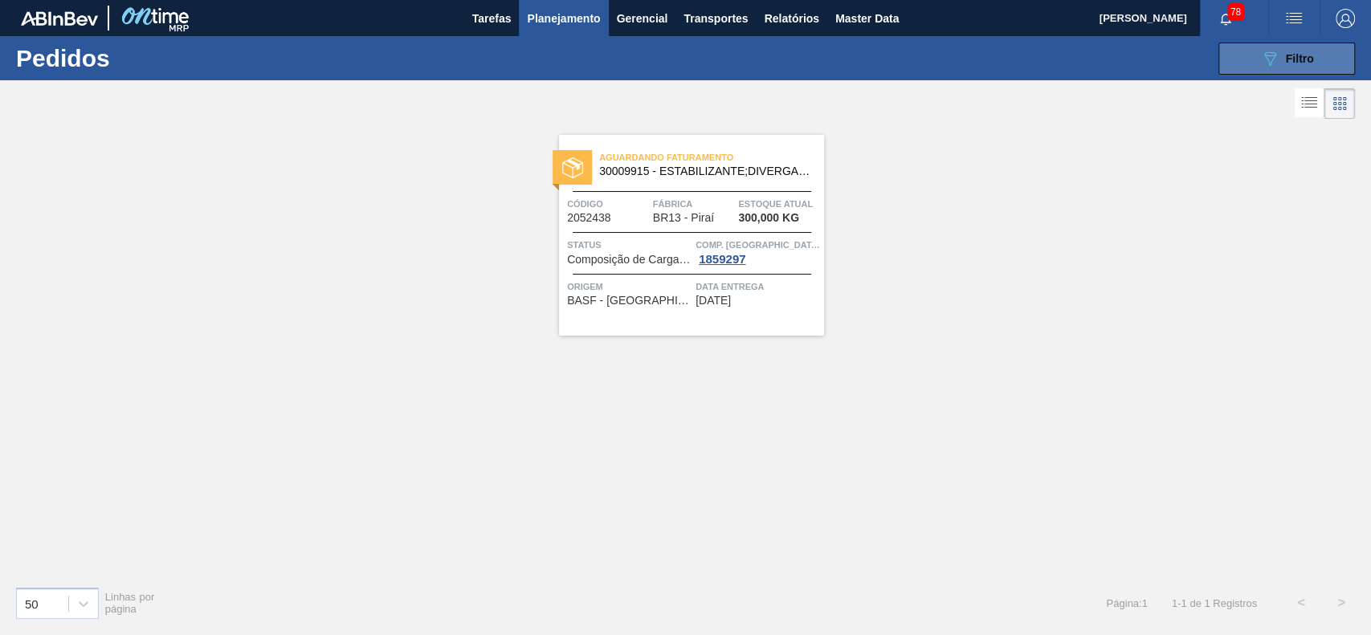
click at [1261, 70] on button "089F7B8B-B2A5-4AFE-B5C0-19BA573D28AC Filtro" at bounding box center [1286, 59] width 136 height 32
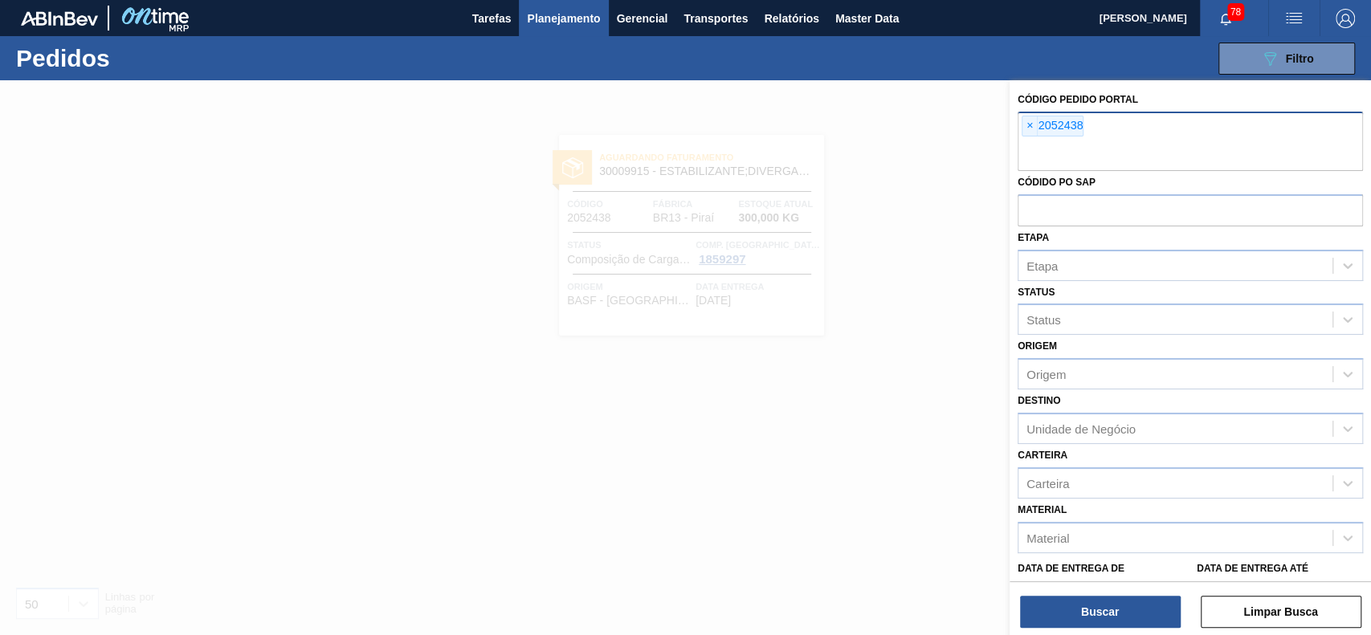
click at [1022, 117] on span "×" at bounding box center [1029, 125] width 15 height 19
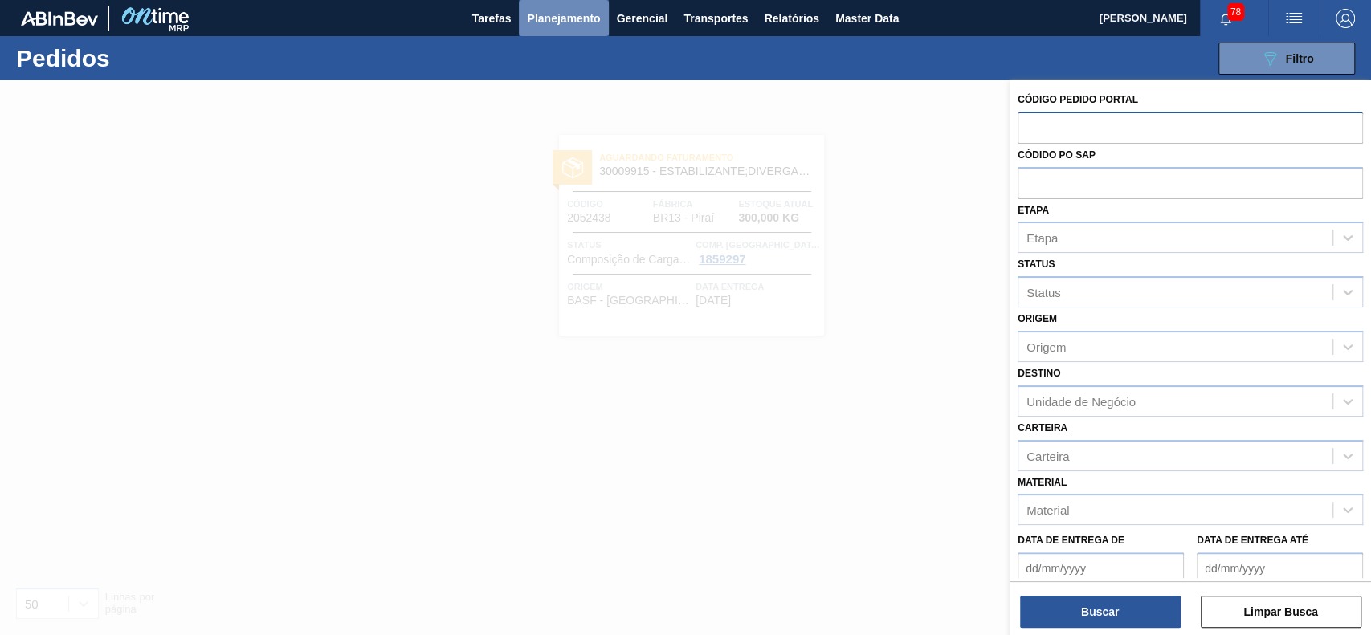
click at [572, 6] on button "Planejamento" at bounding box center [563, 18] width 89 height 36
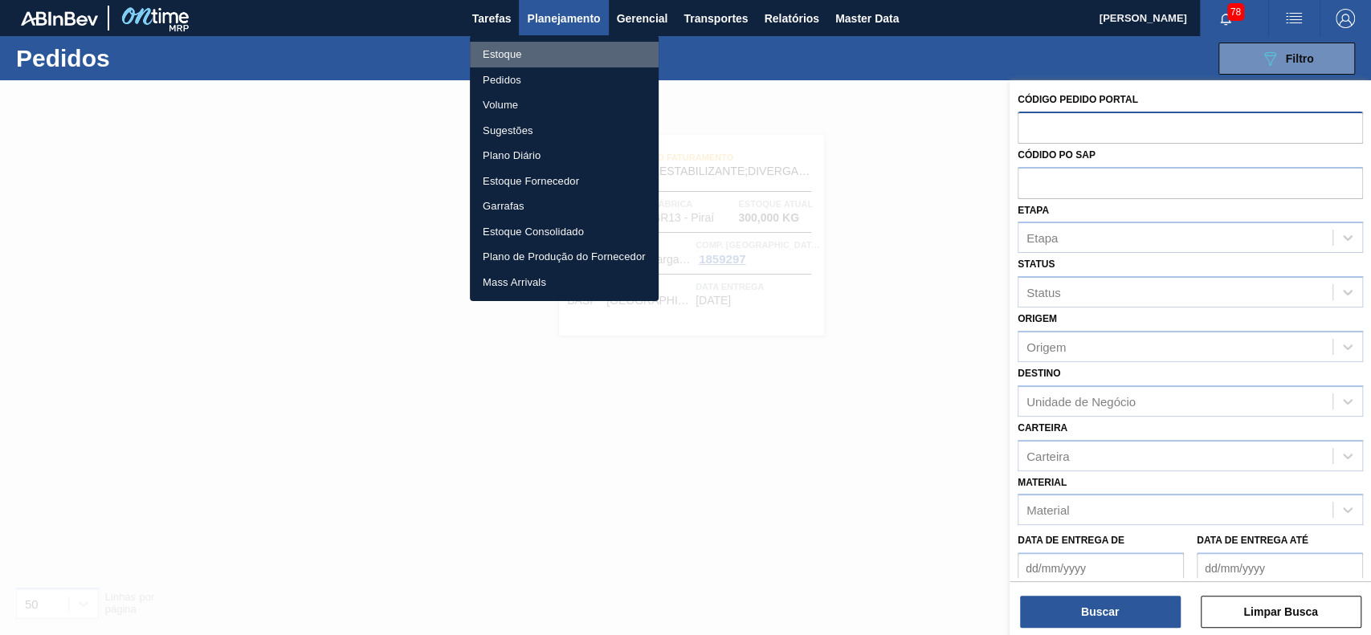
click at [547, 61] on li "Estoque" at bounding box center [564, 55] width 189 height 26
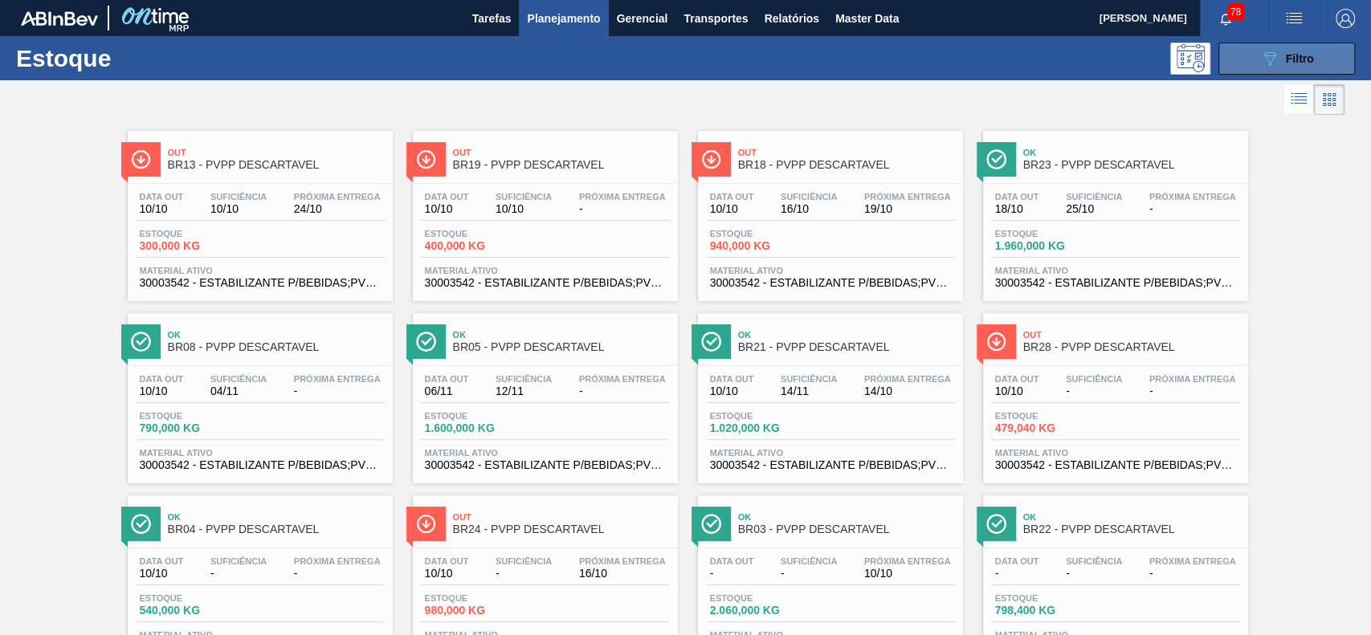
click at [1239, 58] on button "089F7B8B-B2A5-4AFE-B5C0-19BA573D28AC Filtro" at bounding box center [1286, 59] width 136 height 32
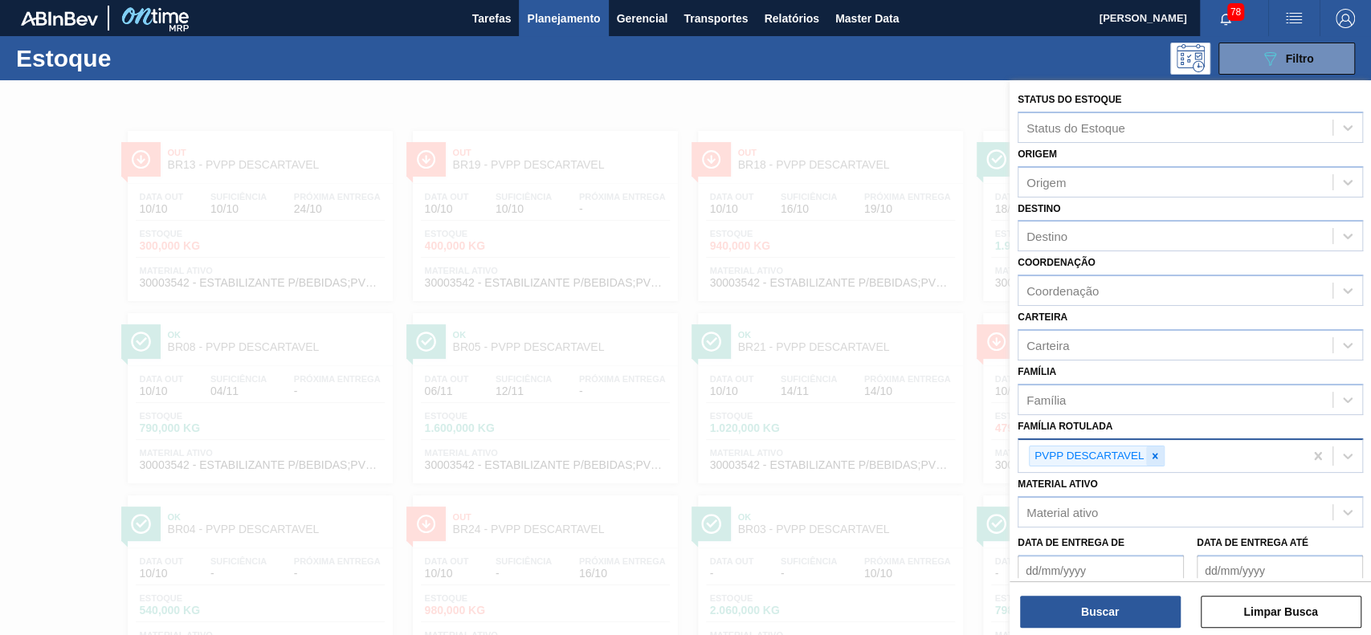
click at [1155, 447] on div at bounding box center [1155, 456] width 18 height 20
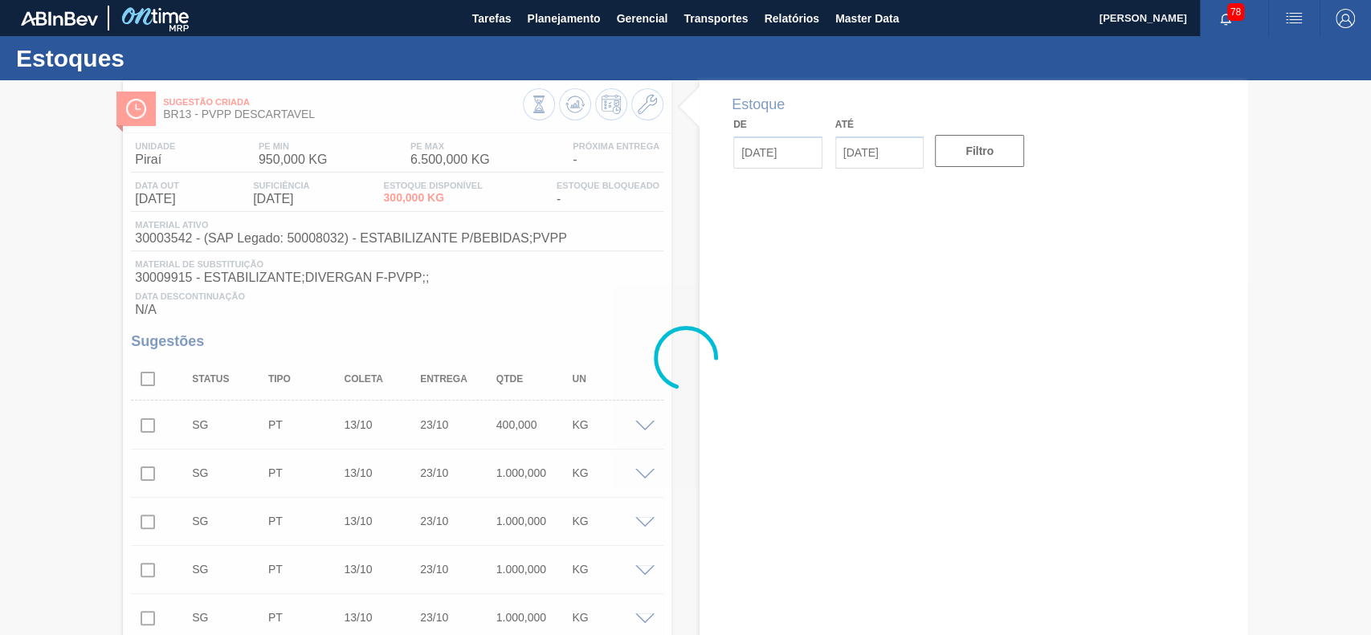
type input "[DATE]"
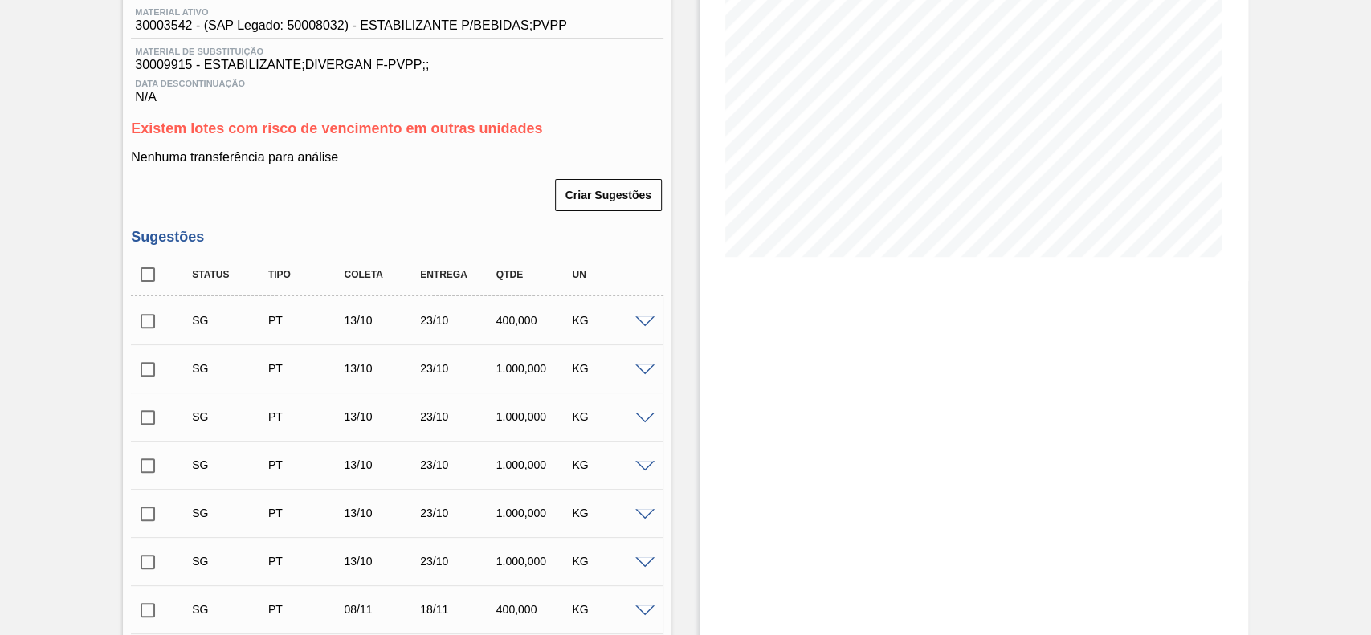
scroll to position [214, 0]
click at [152, 284] on input "checkbox" at bounding box center [148, 274] width 34 height 34
checkbox input "true"
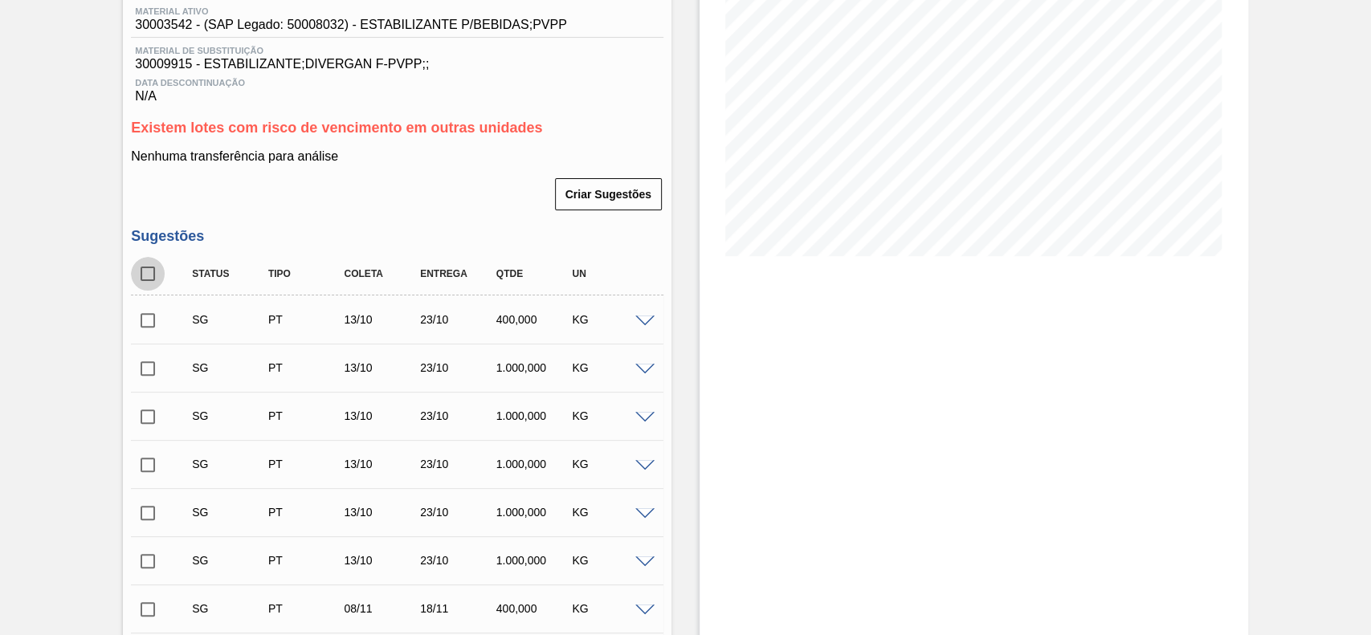
checkbox input "true"
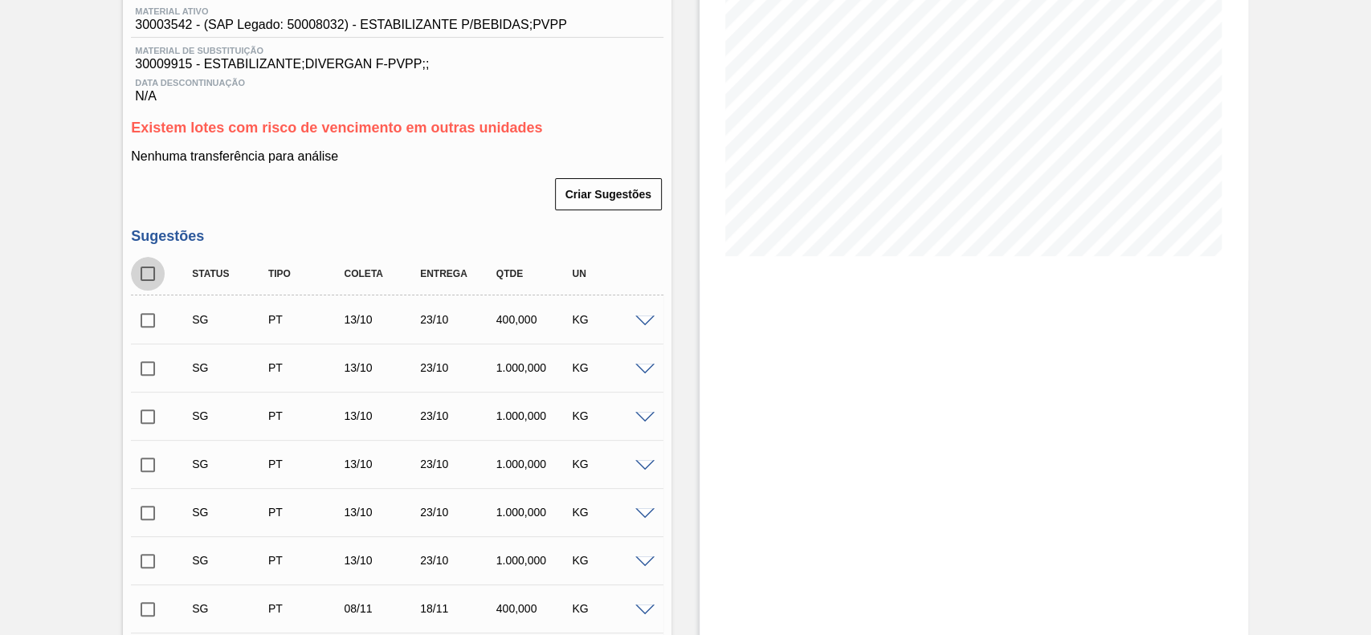
checkbox input "true"
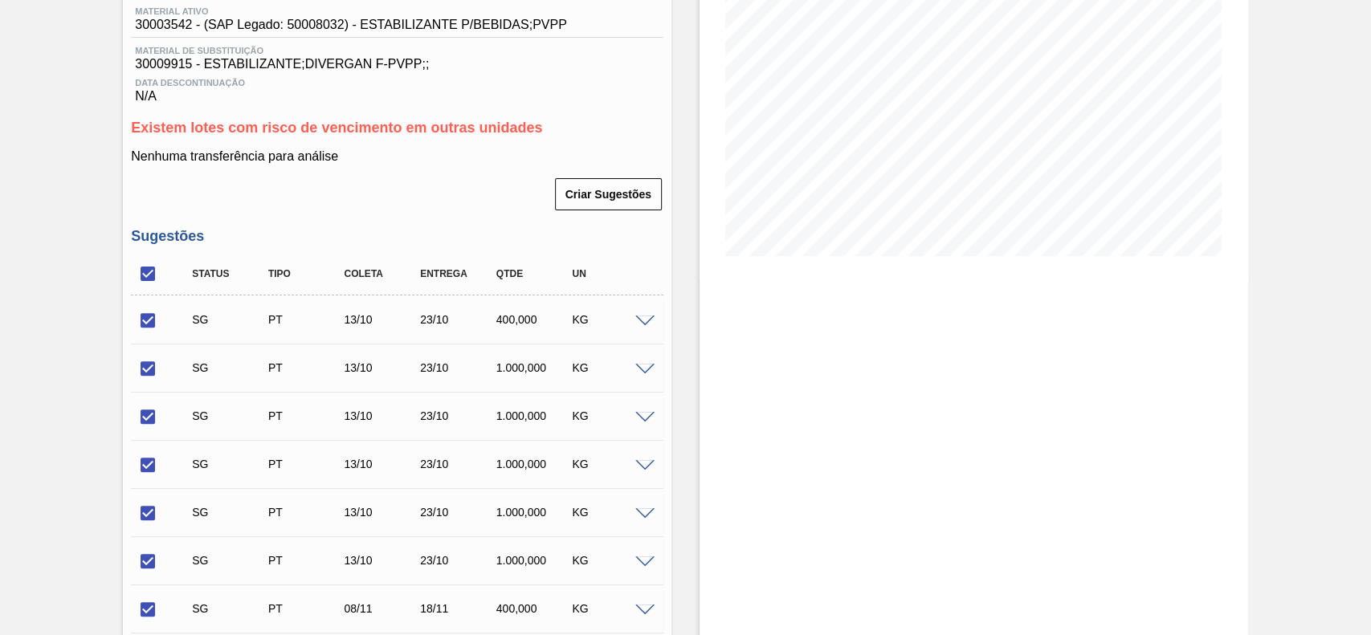
scroll to position [703, 0]
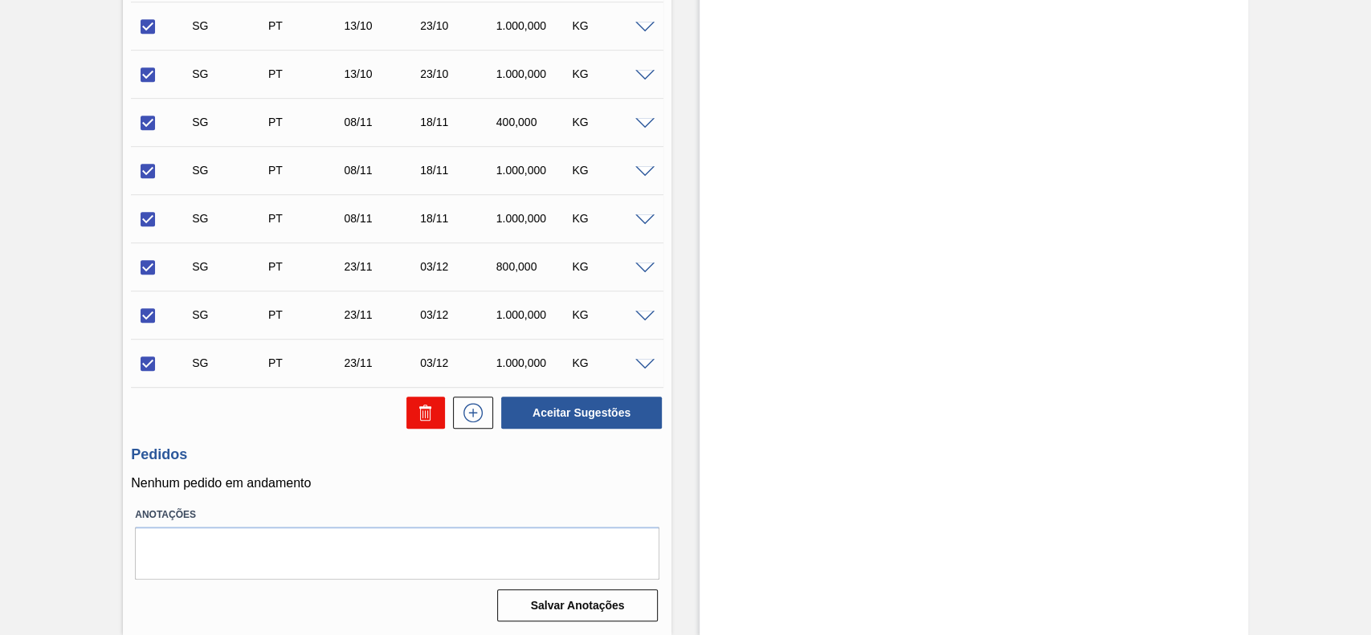
click at [425, 412] on icon at bounding box center [425, 412] width 19 height 19
checkbox input "false"
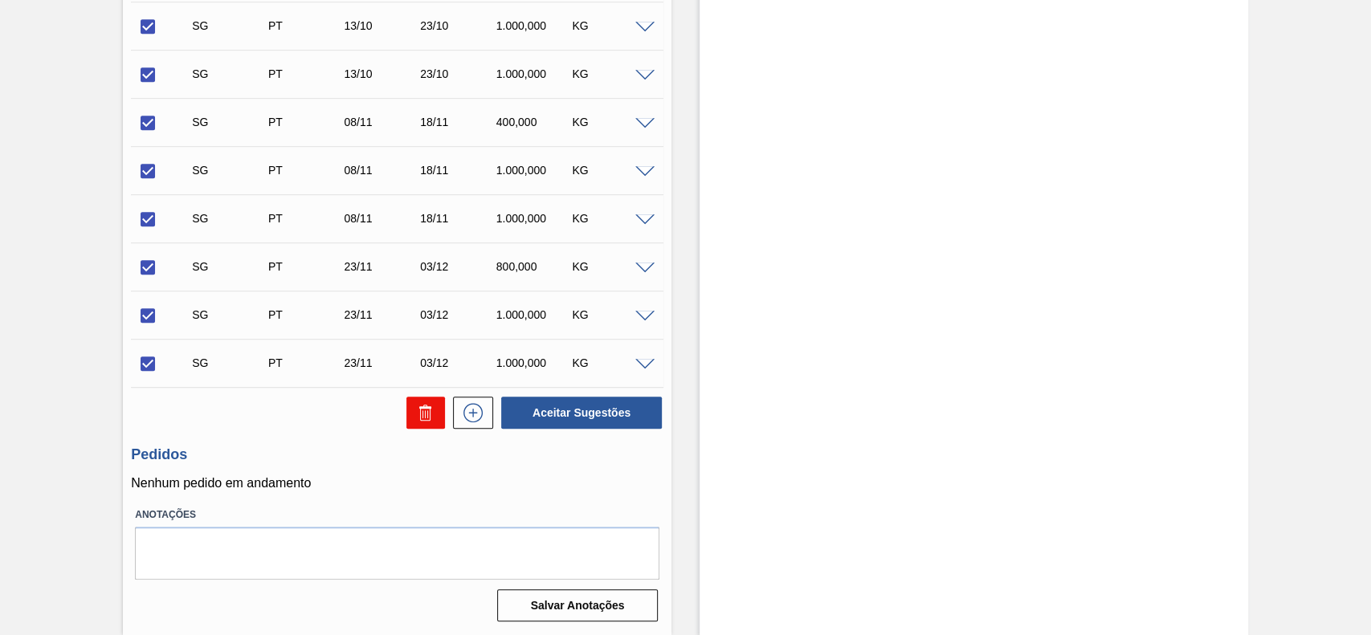
checkbox input "false"
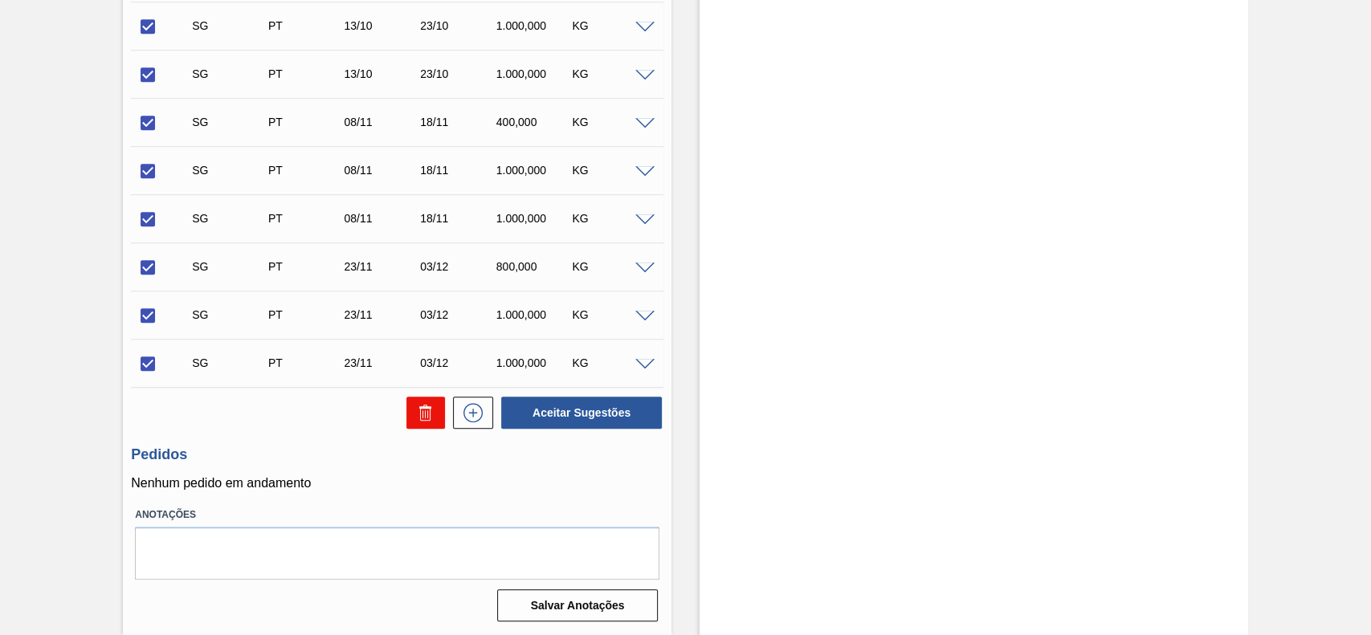
checkbox input "false"
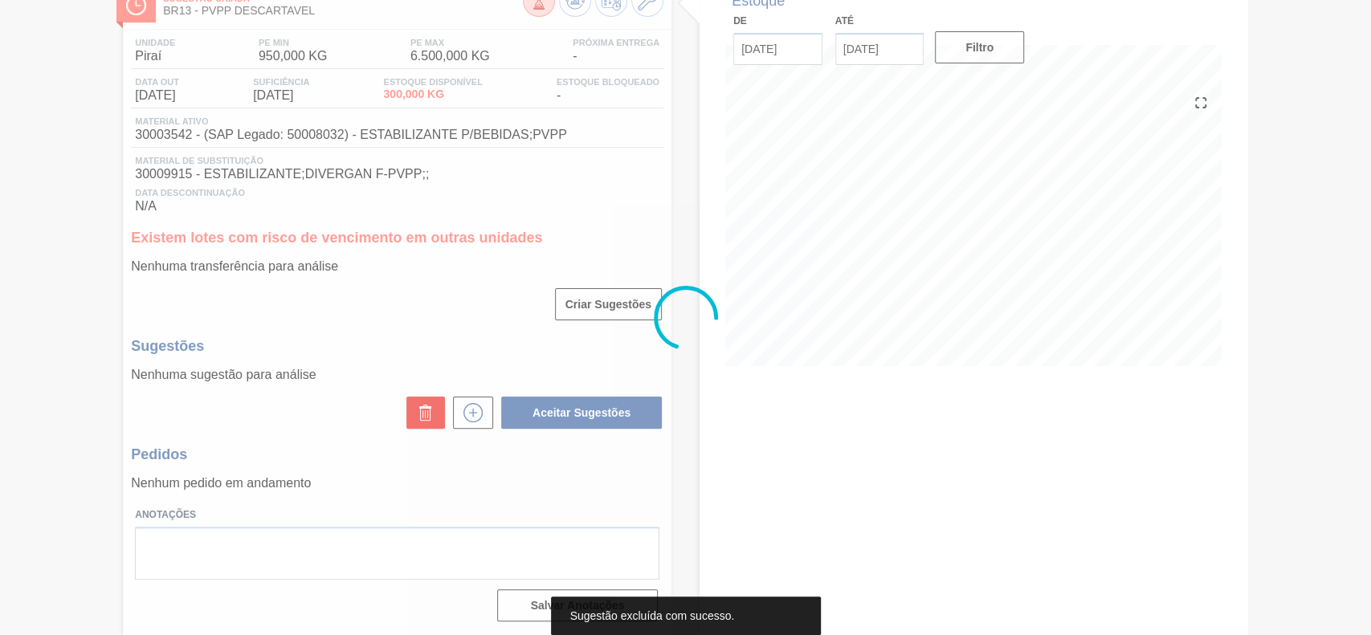
scroll to position [108, 0]
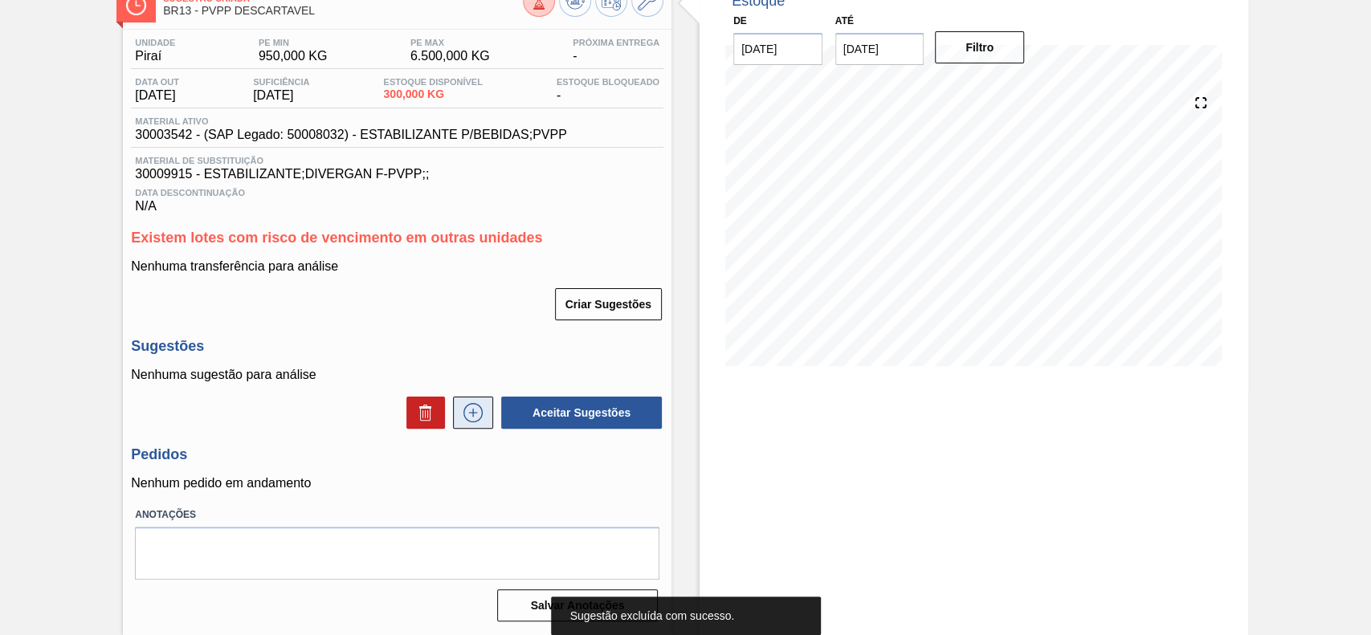
click at [477, 407] on icon at bounding box center [473, 412] width 26 height 19
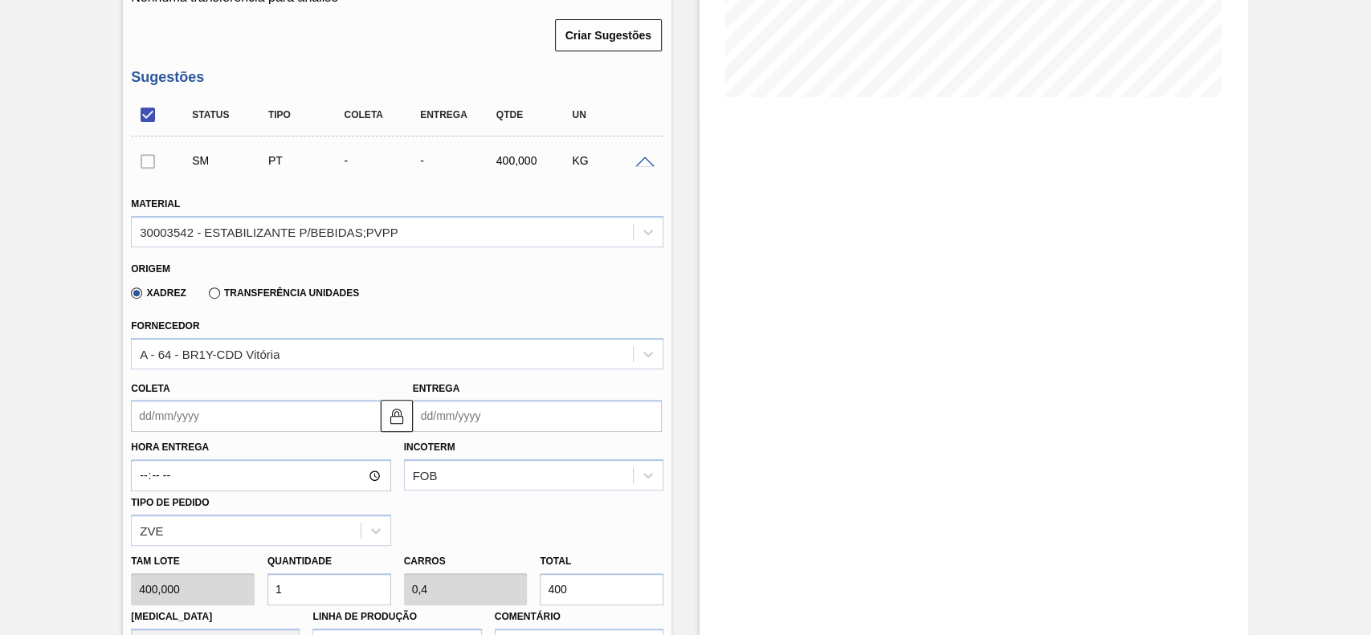
scroll to position [373, 0]
click at [302, 234] on div "30003542 - ESTABILIZANTE P/BEBIDAS;PVPP" at bounding box center [269, 232] width 259 height 14
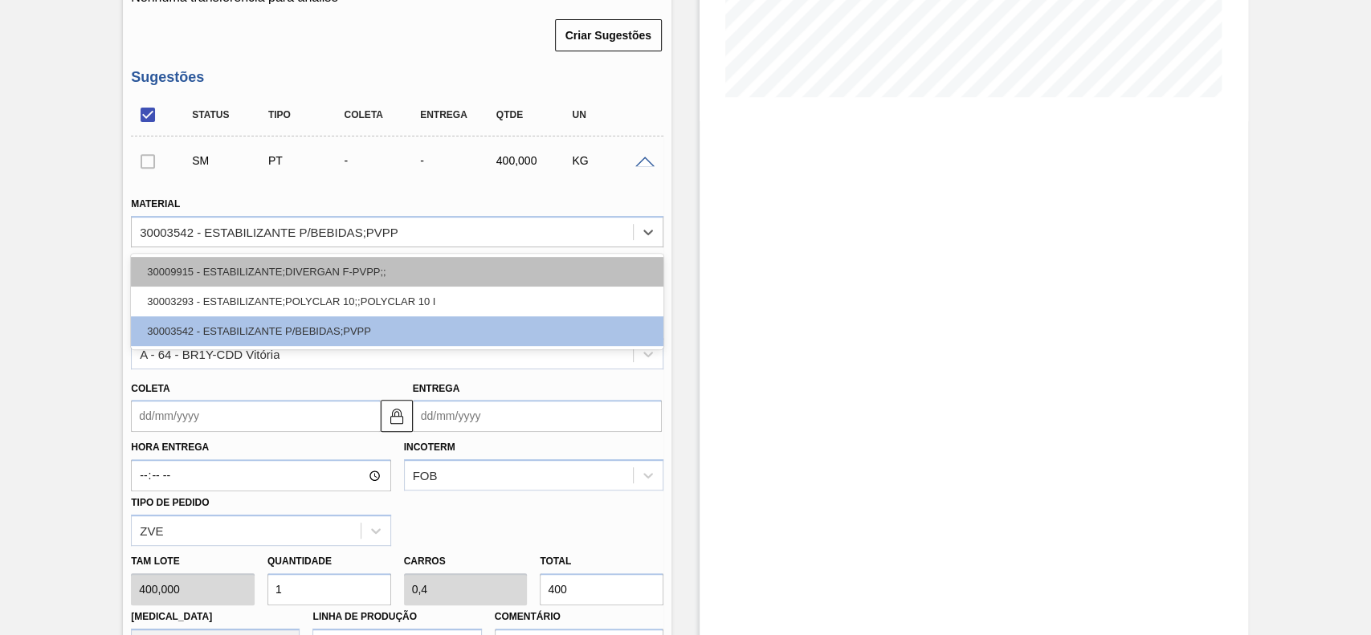
click at [260, 269] on div "30009915 - ESTABILIZANTE;DIVERGAN F-PVPP;;" at bounding box center [397, 272] width 532 height 30
type input "180,000"
type input "2,222"
type input "0,133"
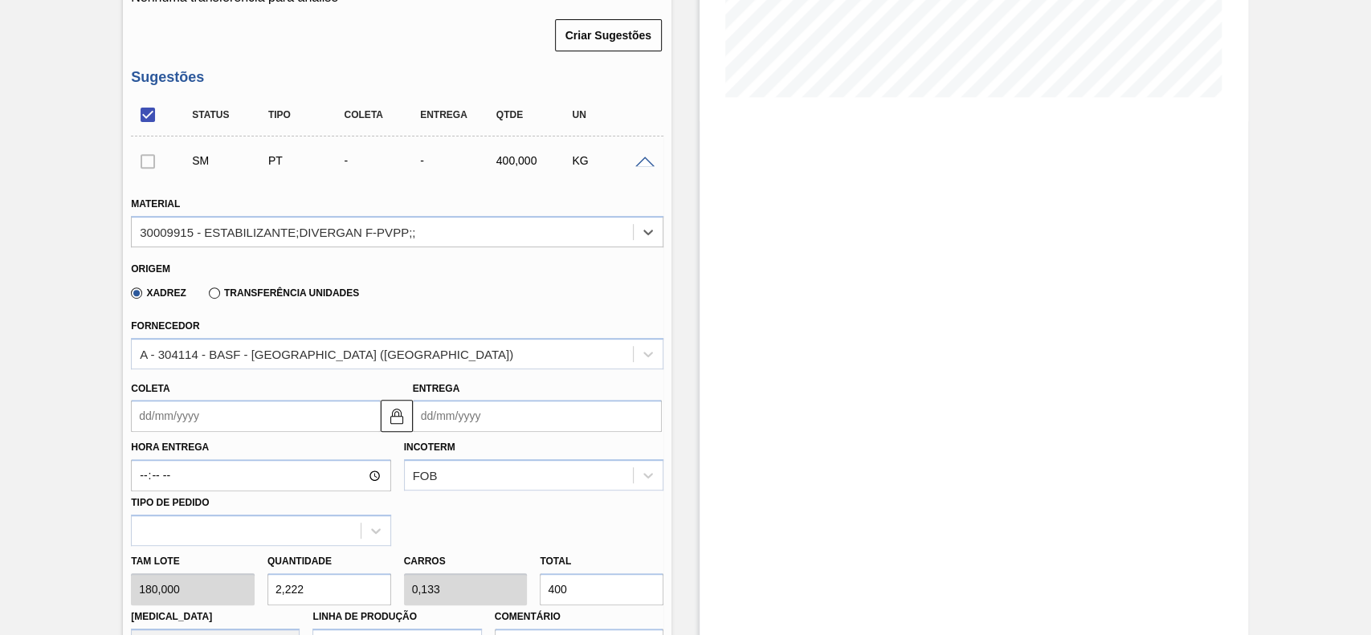
click at [261, 412] on input "Coleta" at bounding box center [255, 416] width 249 height 32
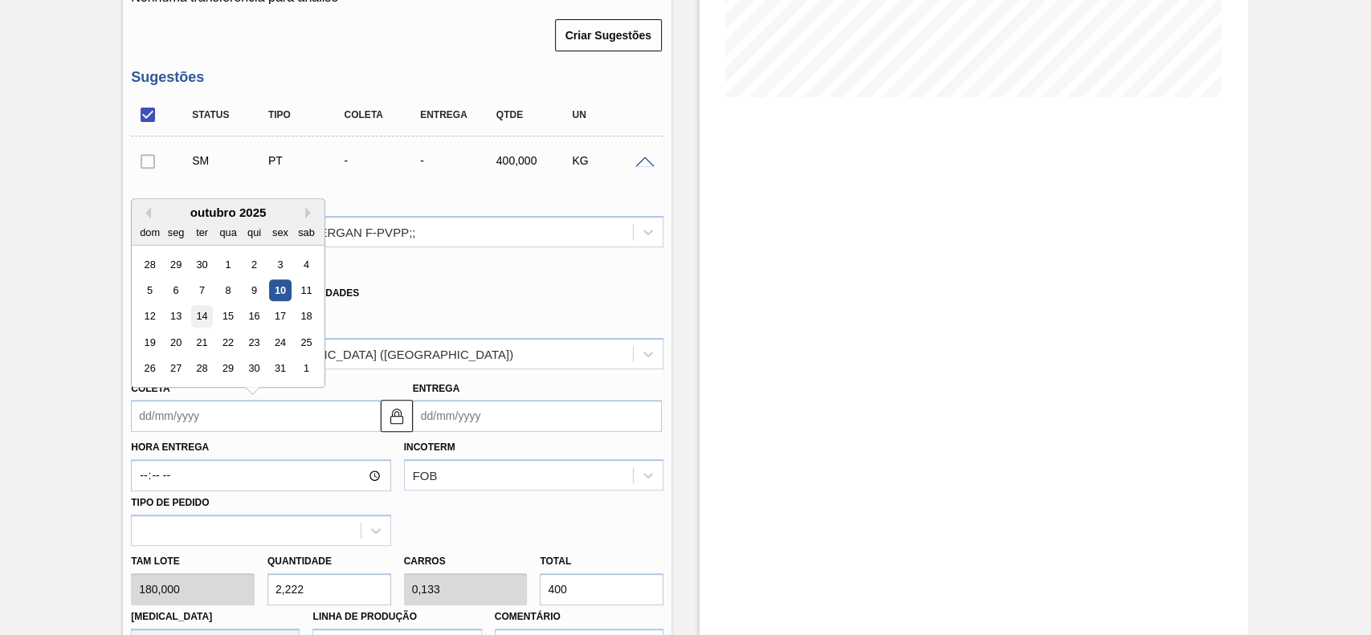
click at [208, 324] on div "14" at bounding box center [202, 317] width 22 height 22
type input "[DATE]"
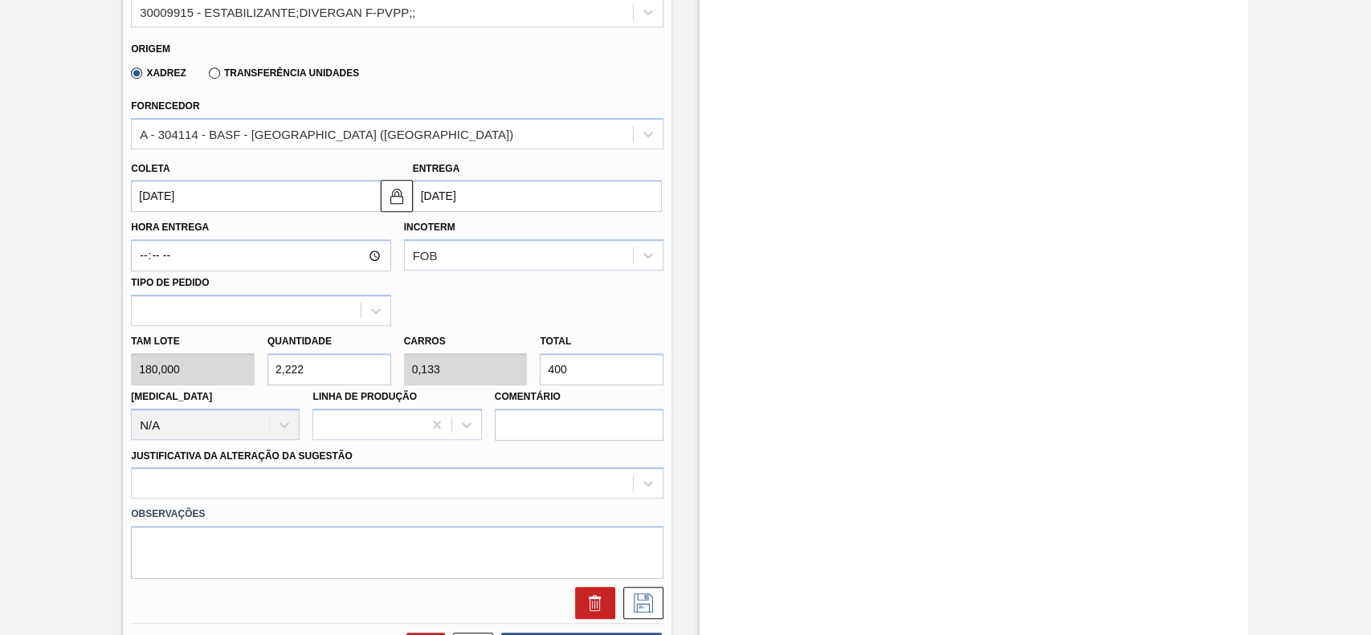
scroll to position [593, 0]
click at [591, 358] on input "400" at bounding box center [602, 368] width 124 height 32
type input "0,006"
type input "0"
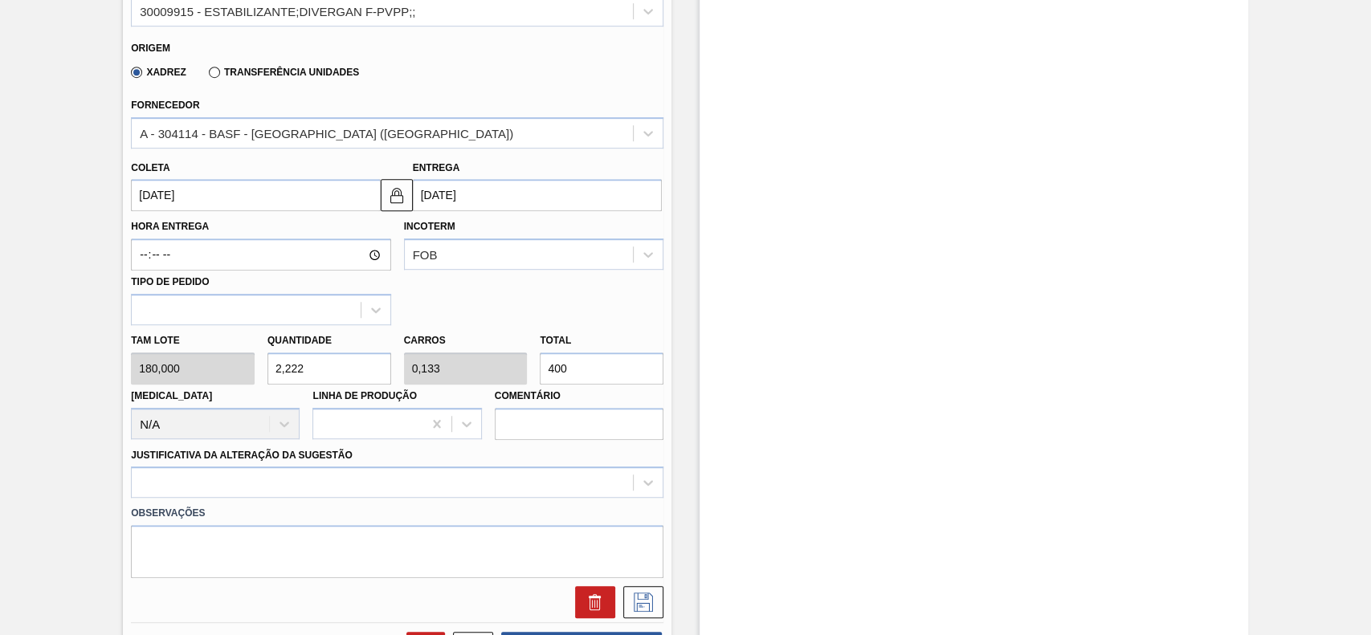
type input "1"
type input "0,056"
type input "0,003"
type input "10"
type input "0,6"
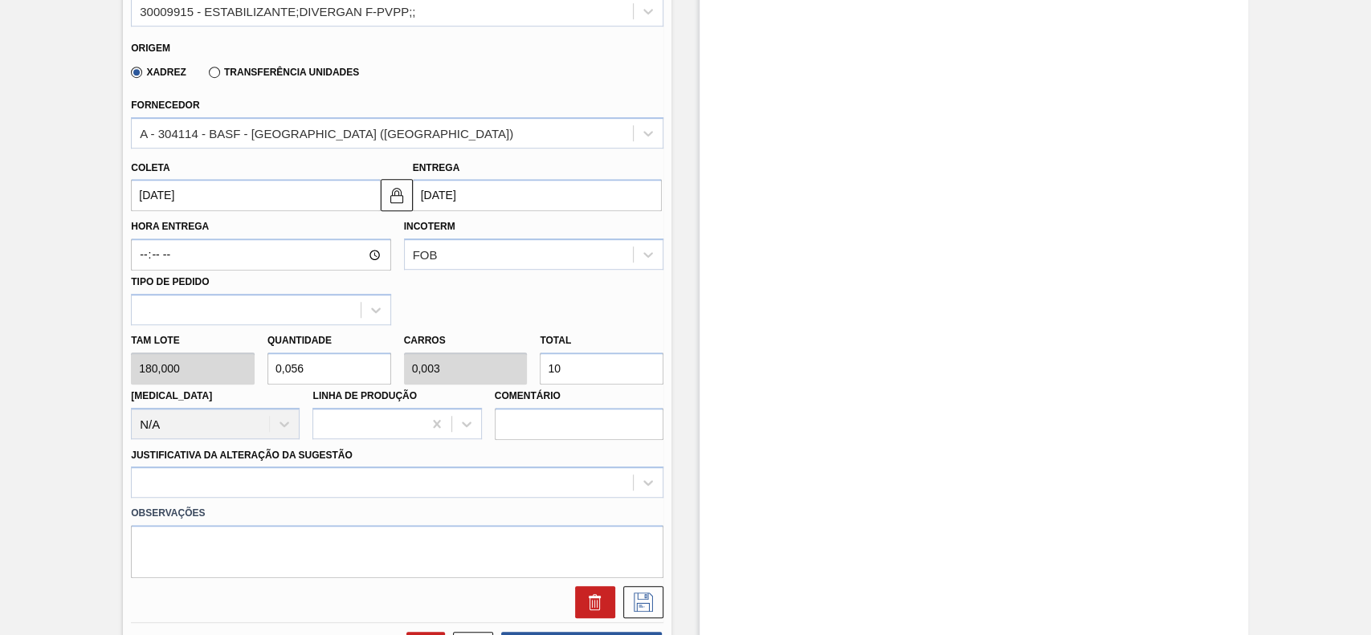
type input "0,036"
type input "108"
type input "6"
type input "0,36"
type input "1.080"
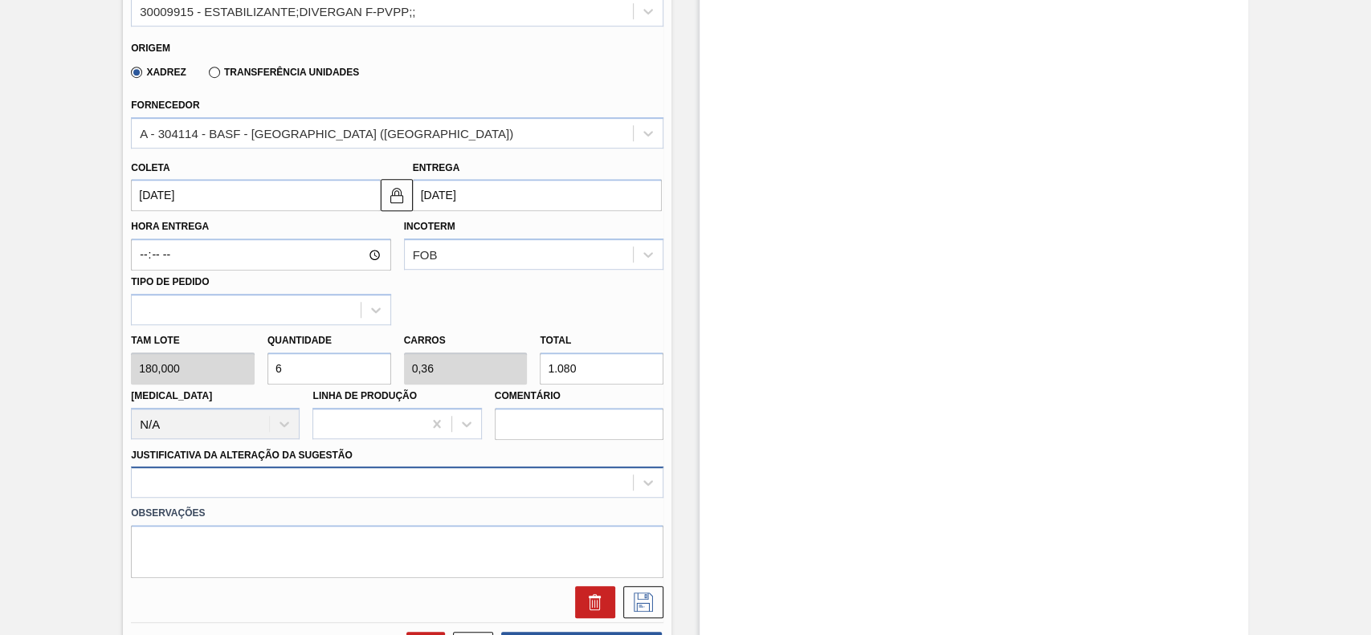
scroll to position [713, 0]
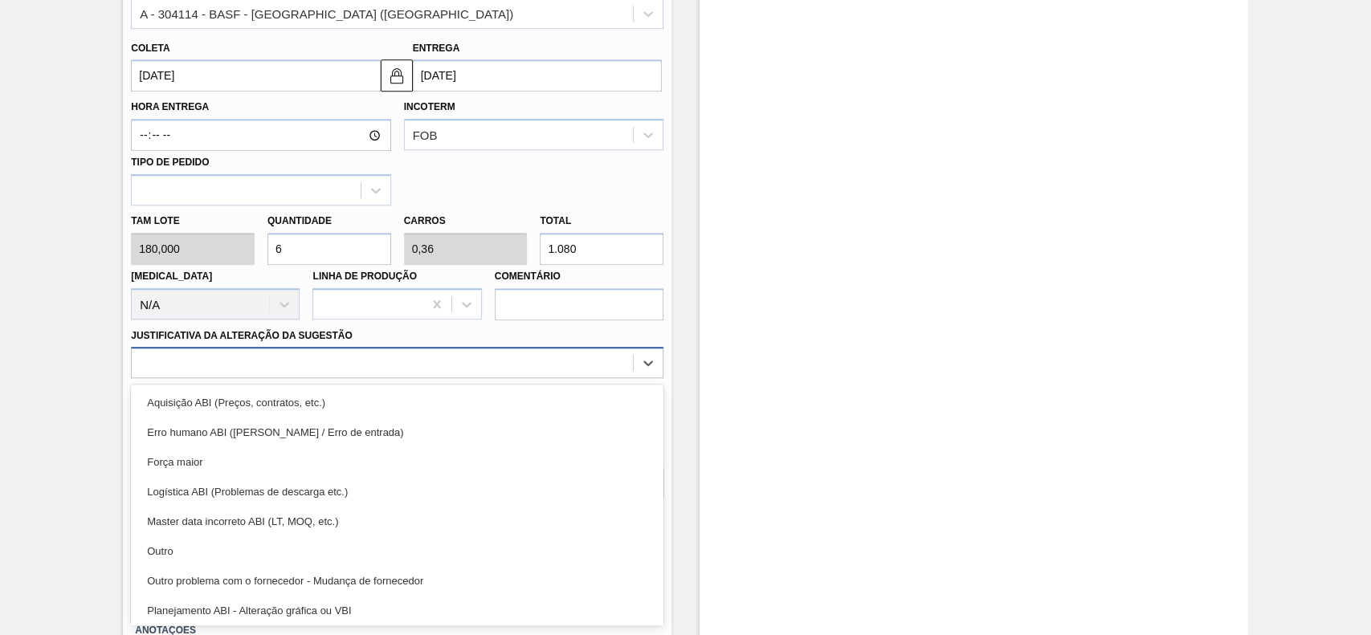
click at [434, 378] on div "option Logística ABI (Problemas de descarga etc.) focused, 4 of 18. 18 results …" at bounding box center [397, 362] width 532 height 31
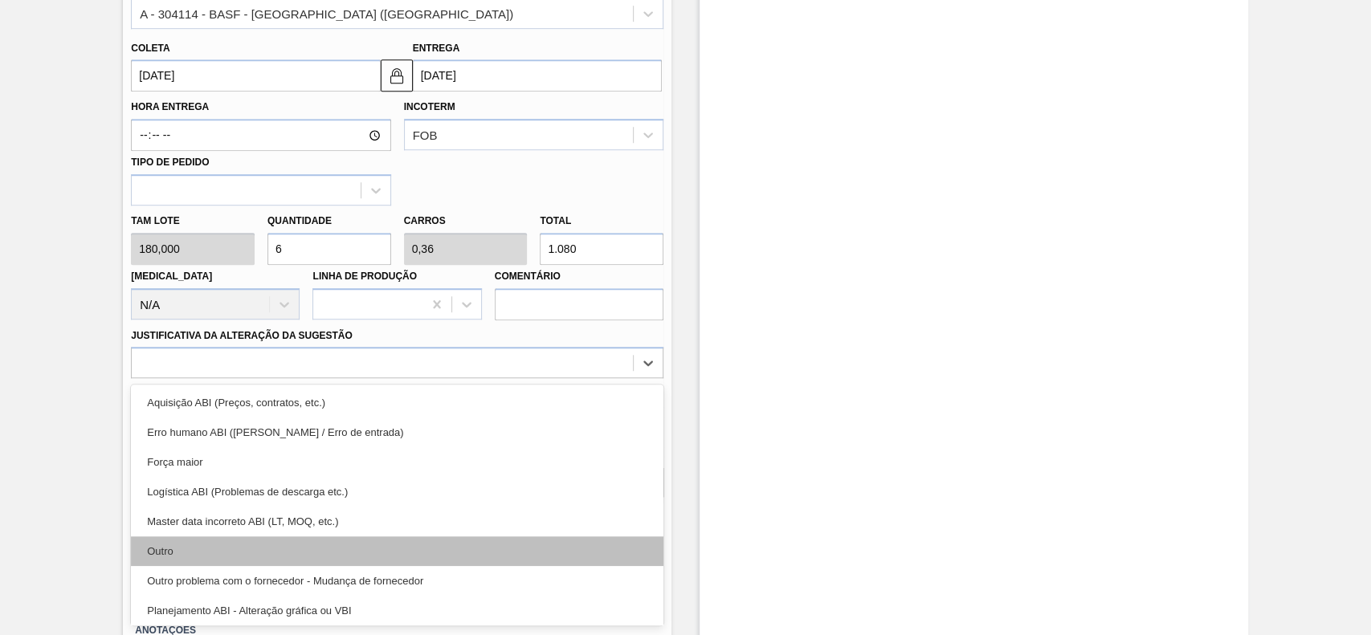
click at [319, 548] on div "Outro" at bounding box center [397, 551] width 532 height 30
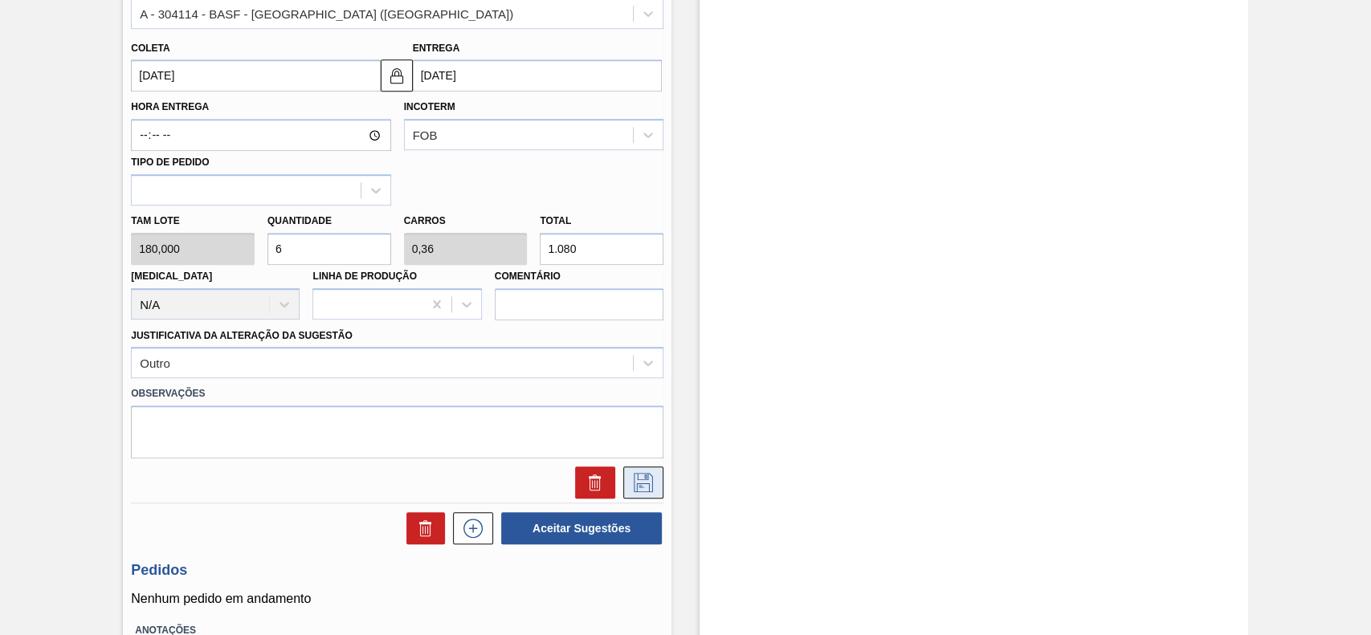
click at [642, 481] on icon at bounding box center [643, 482] width 26 height 19
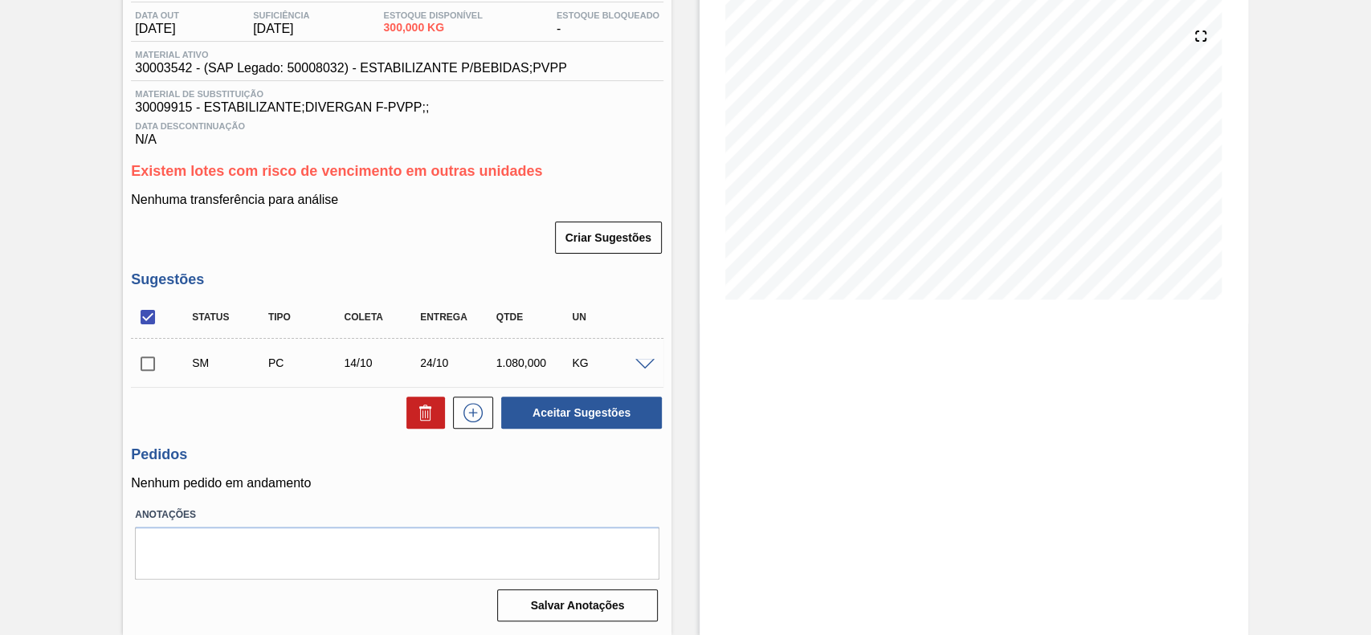
scroll to position [173, 0]
click at [154, 366] on input "checkbox" at bounding box center [148, 364] width 34 height 34
checkbox input "true"
click at [547, 408] on button "Aceitar Sugestões" at bounding box center [581, 413] width 161 height 32
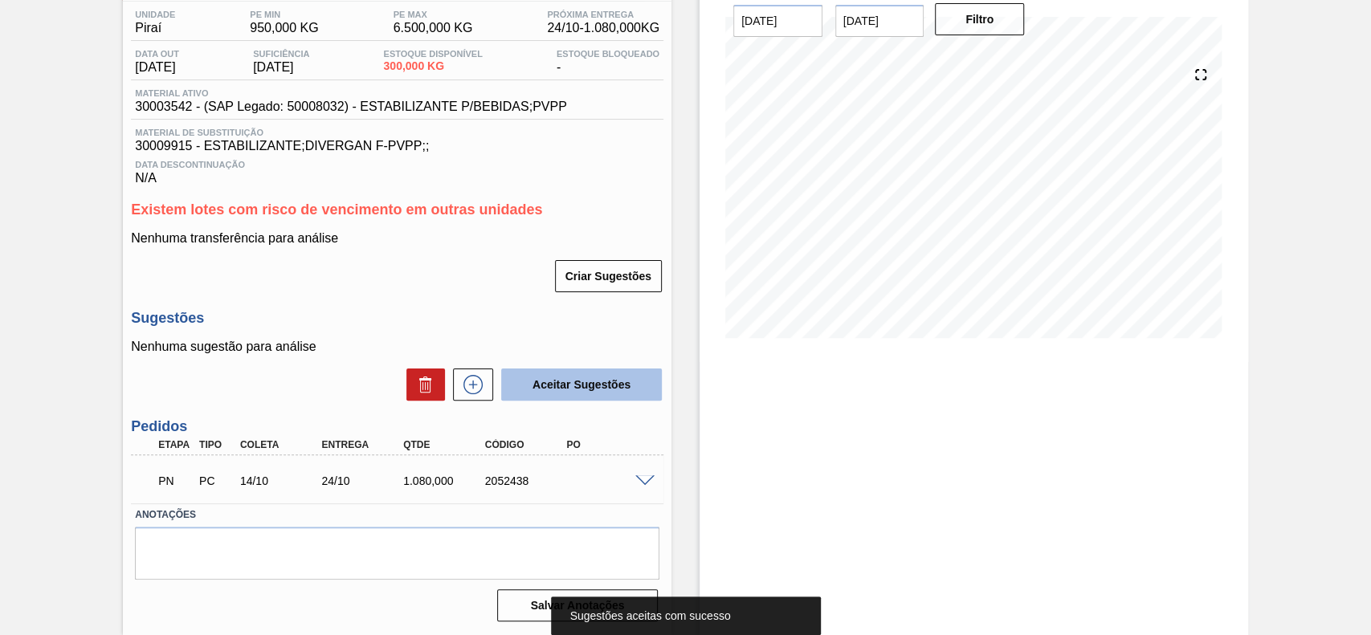
scroll to position [135, 0]
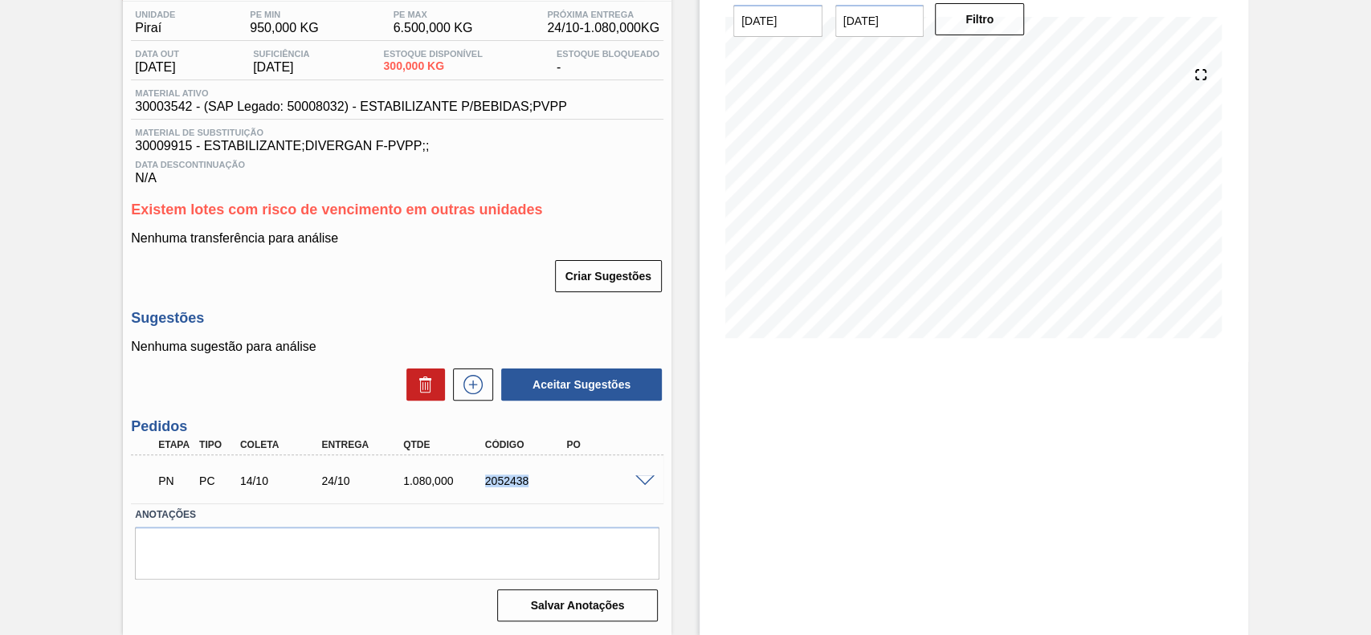
drag, startPoint x: 533, startPoint y: 479, endPoint x: 482, endPoint y: 481, distance: 51.4
click at [482, 481] on div "2052438" at bounding box center [526, 481] width 91 height 13
copy div "2052438"
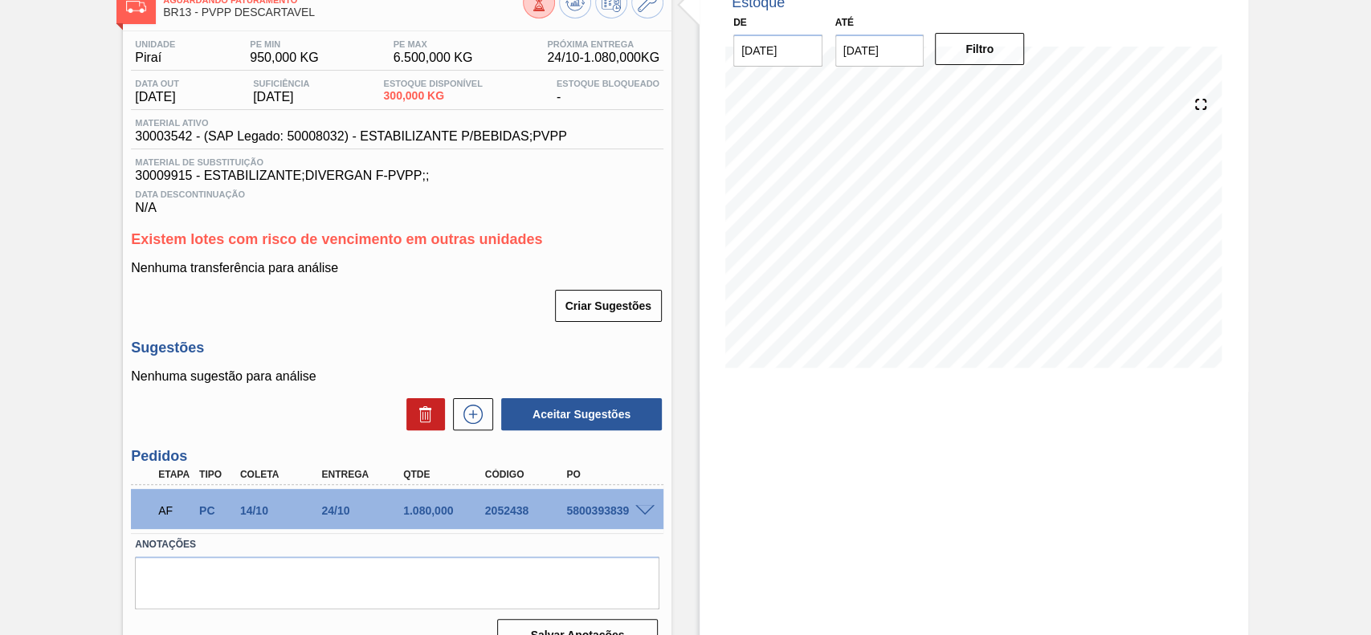
scroll to position [104, 0]
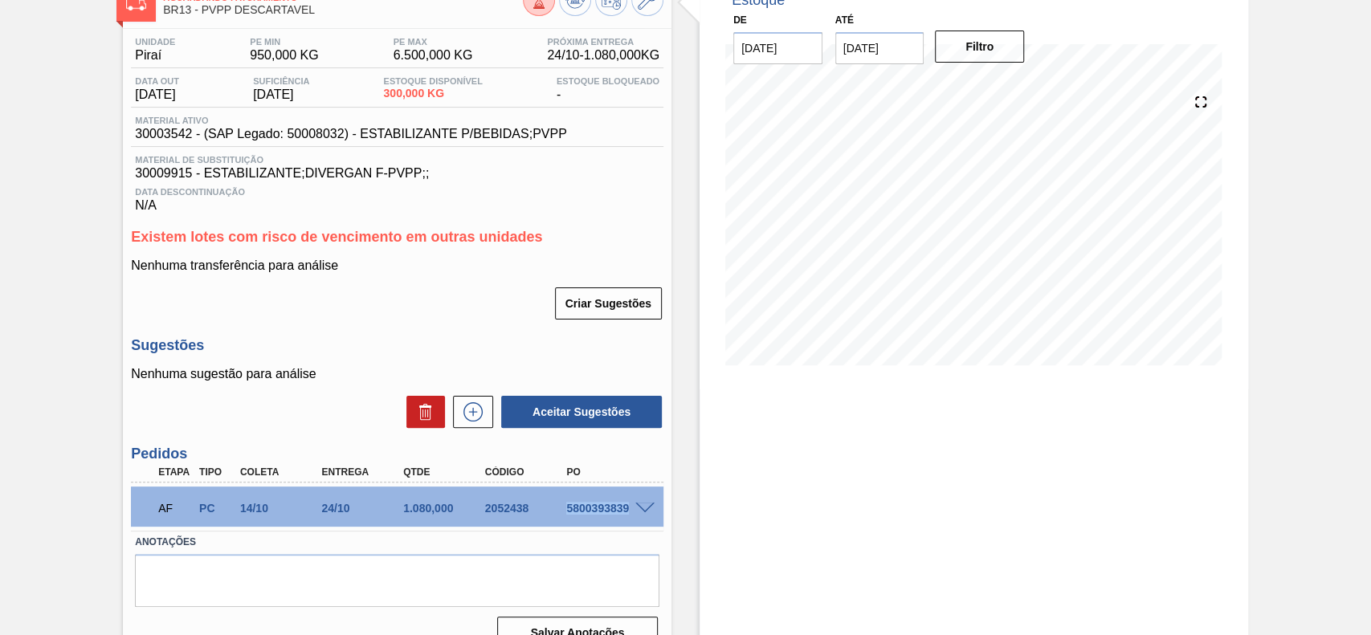
drag, startPoint x: 566, startPoint y: 515, endPoint x: 631, endPoint y: 517, distance: 65.1
click at [631, 517] on div "AF PC 14/10 24/10 1.080,000 2052438 5800393839" at bounding box center [393, 507] width 490 height 32
copy div "5800393839"
